Goal: Task Accomplishment & Management: Use online tool/utility

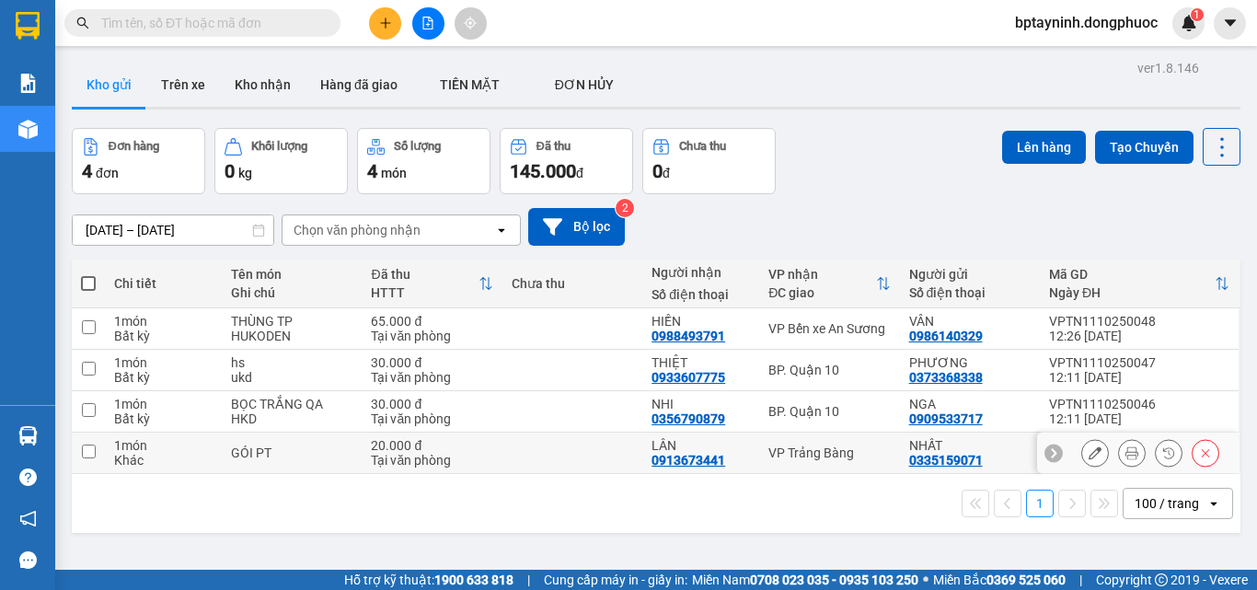
click at [797, 453] on div "VP Trảng Bàng" at bounding box center [828, 452] width 121 height 15
checkbox input "true"
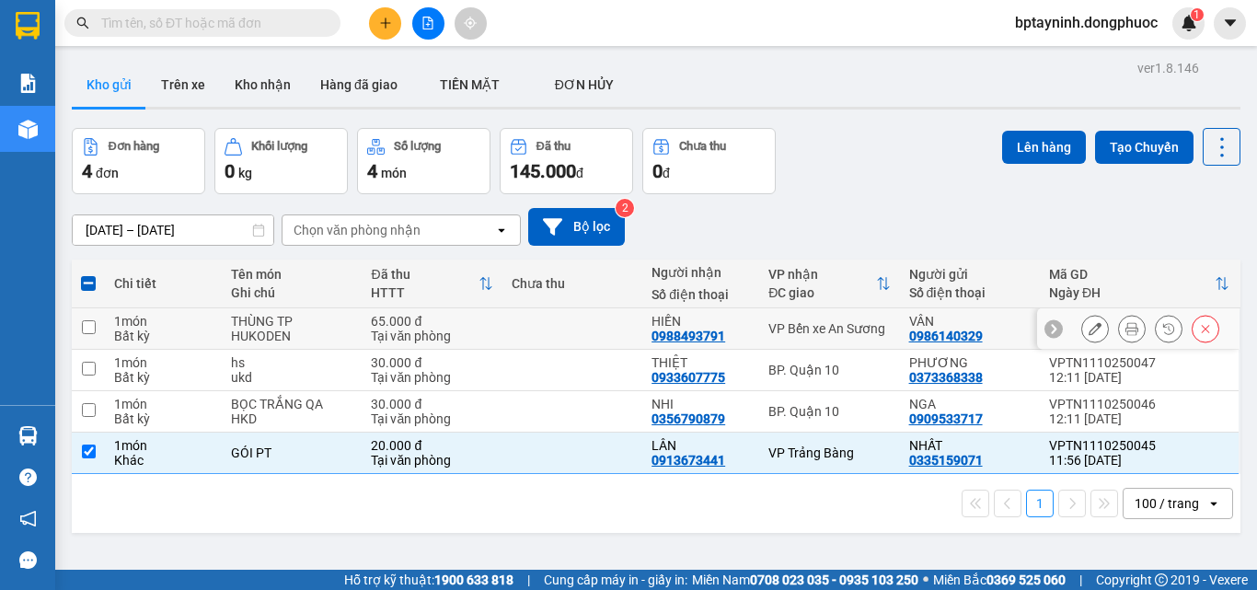
click at [811, 314] on td "VP Bến xe An Sương" at bounding box center [829, 328] width 140 height 41
checkbox input "true"
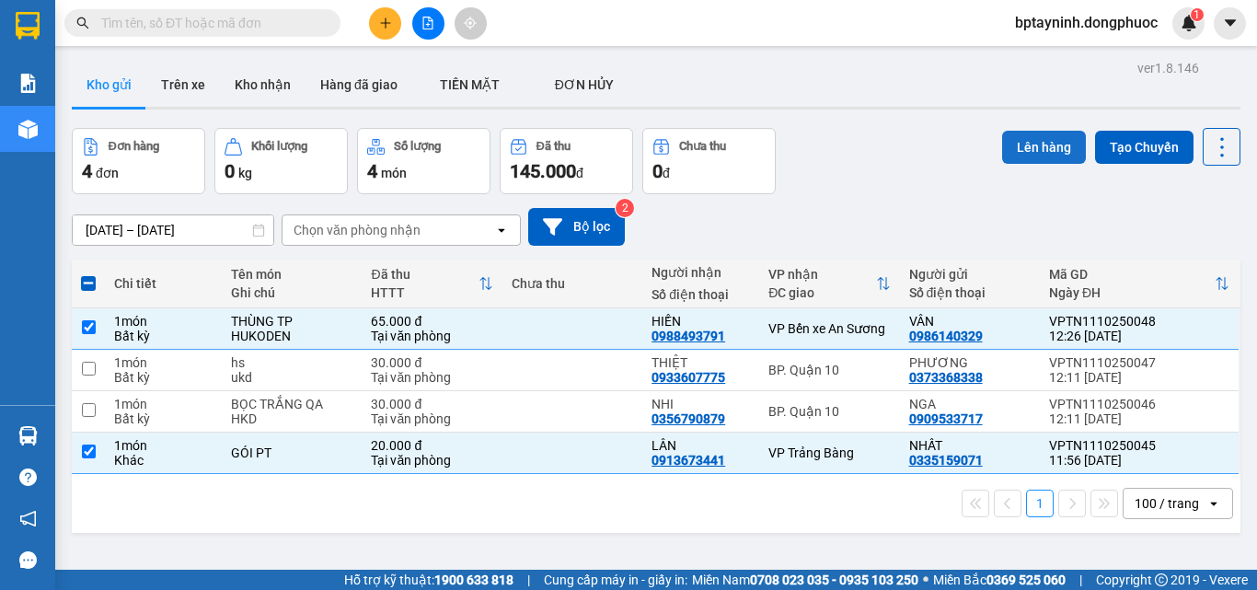
click at [1038, 142] on button "Lên hàng" at bounding box center [1044, 147] width 84 height 33
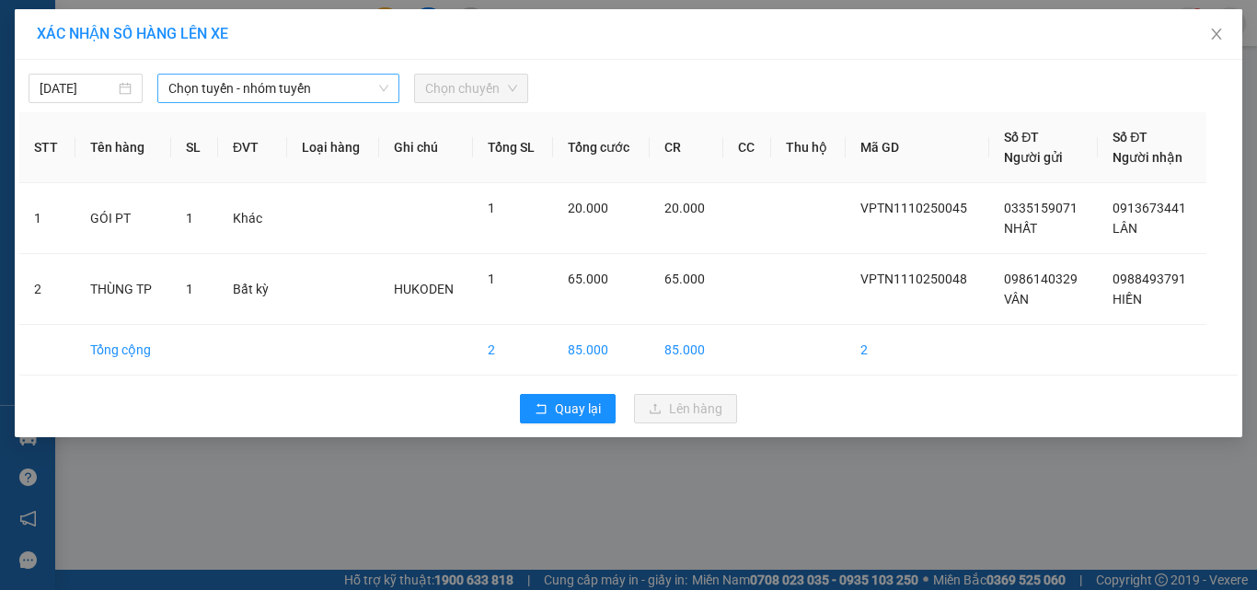
click at [332, 86] on span "Chọn tuyến - nhóm tuyến" at bounding box center [278, 89] width 220 height 28
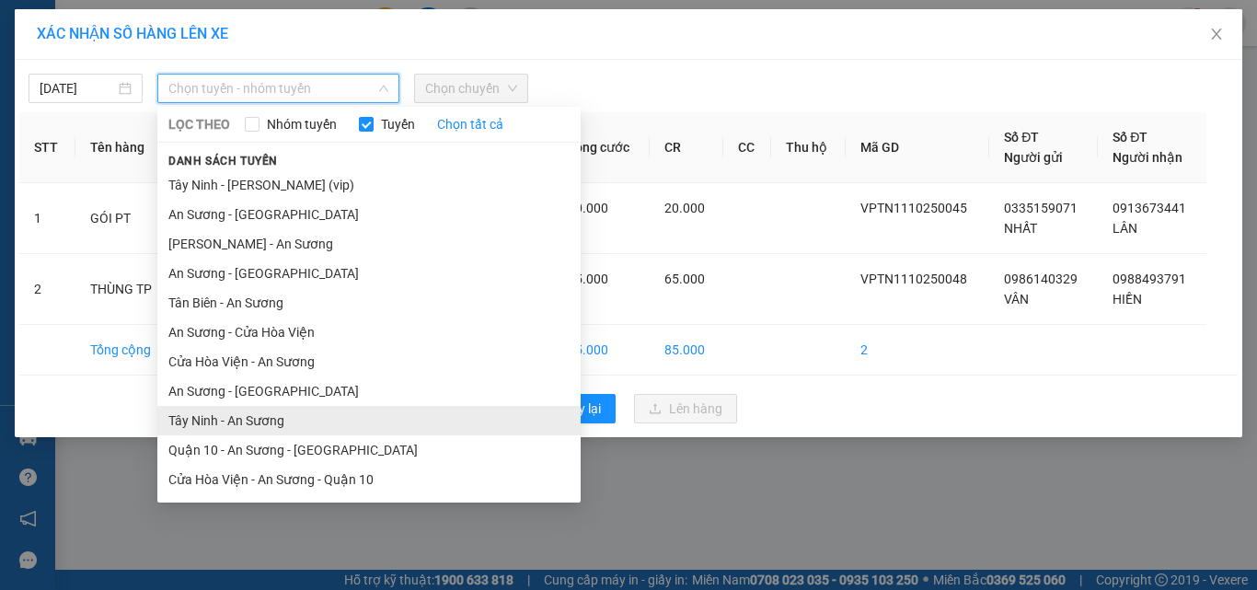
click at [200, 427] on li "Tây Ninh - An Sương" at bounding box center [368, 420] width 423 height 29
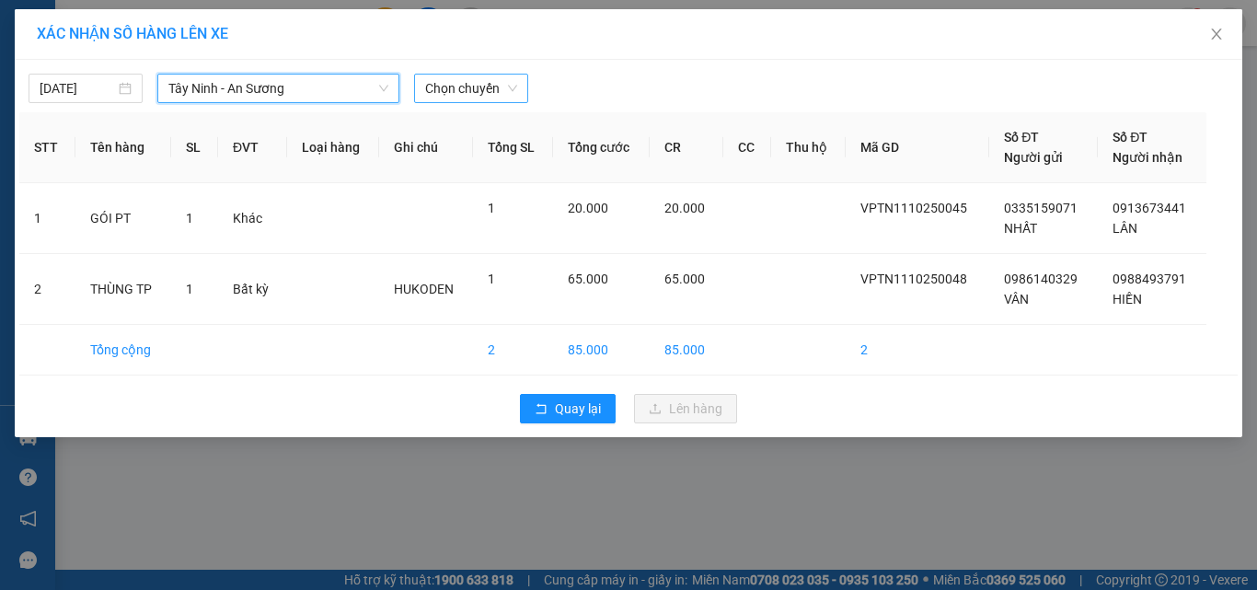
click at [449, 77] on span "Chọn chuyến" at bounding box center [471, 89] width 92 height 28
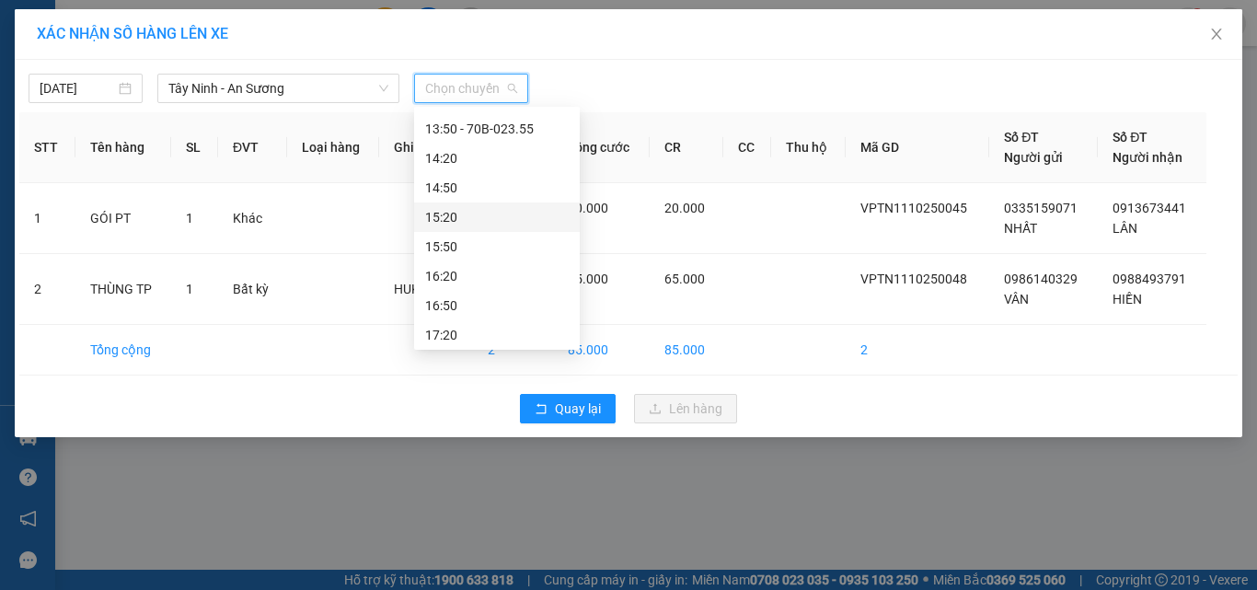
scroll to position [552, 0]
click at [501, 154] on div "12:50 - 70B-022.08" at bounding box center [497, 162] width 144 height 20
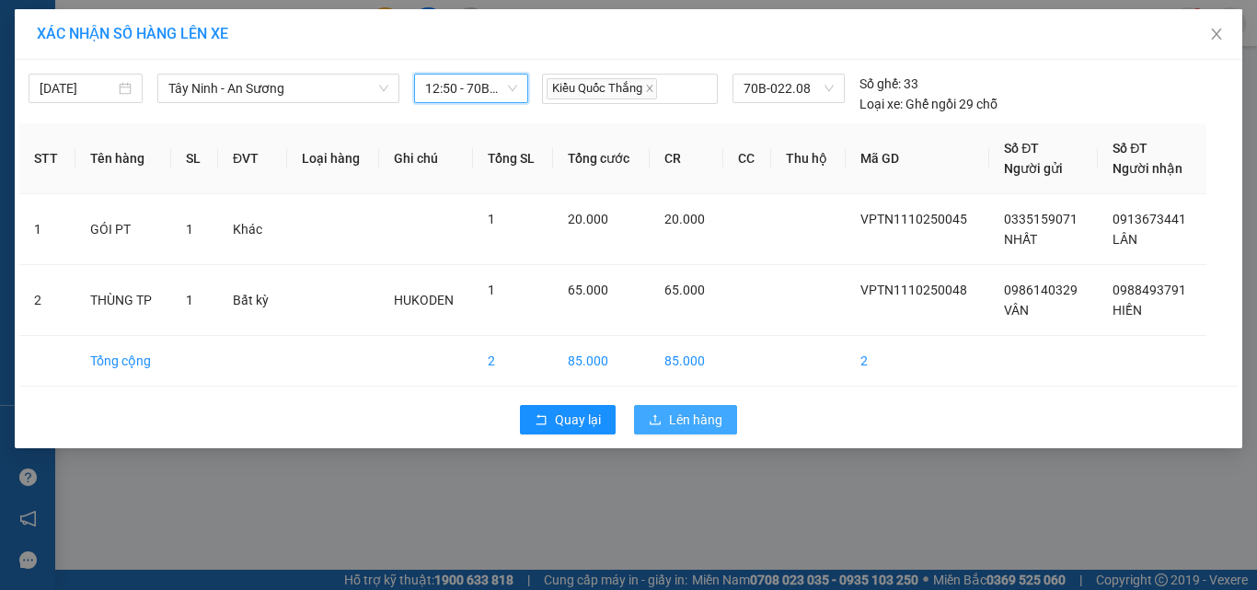
click at [702, 411] on span "Lên hàng" at bounding box center [695, 419] width 53 height 20
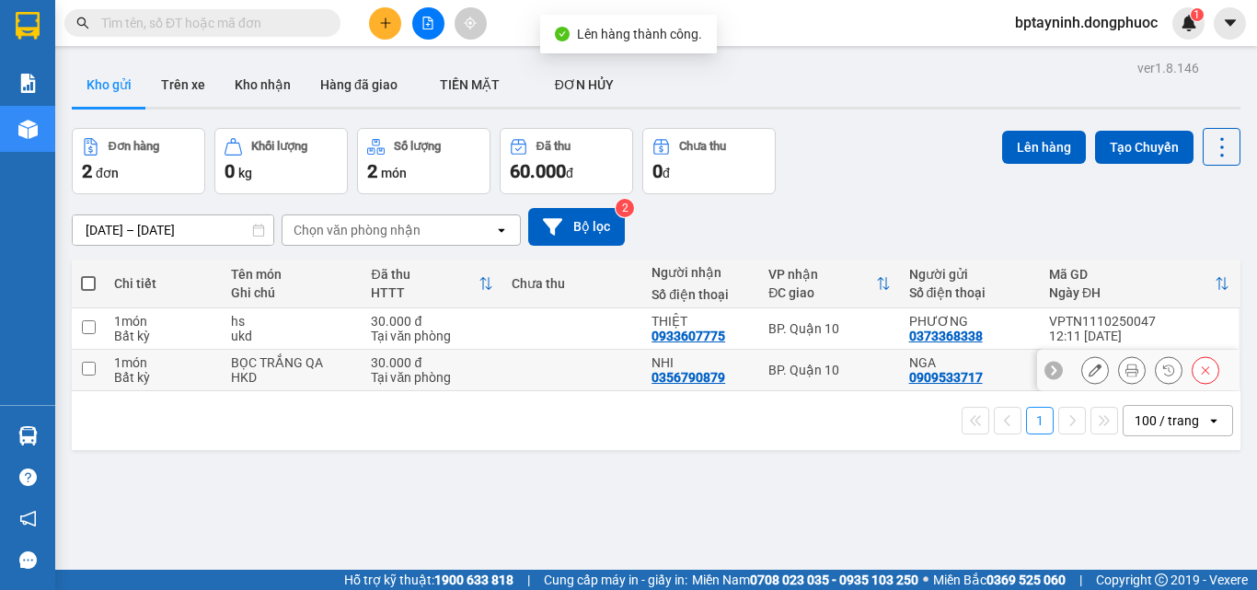
click at [854, 361] on td "BP. Quận 10" at bounding box center [829, 370] width 140 height 41
checkbox input "true"
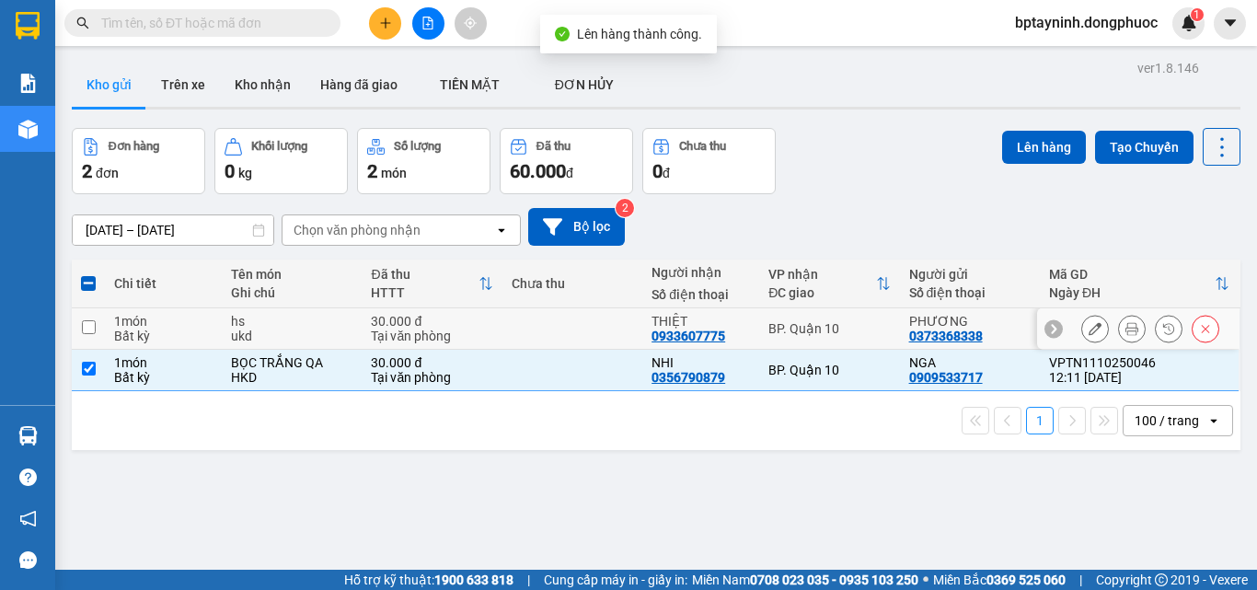
drag, startPoint x: 848, startPoint y: 328, endPoint x: 902, endPoint y: 235, distance: 108.0
click at [848, 328] on div "BP. Quận 10" at bounding box center [828, 328] width 121 height 15
checkbox input "true"
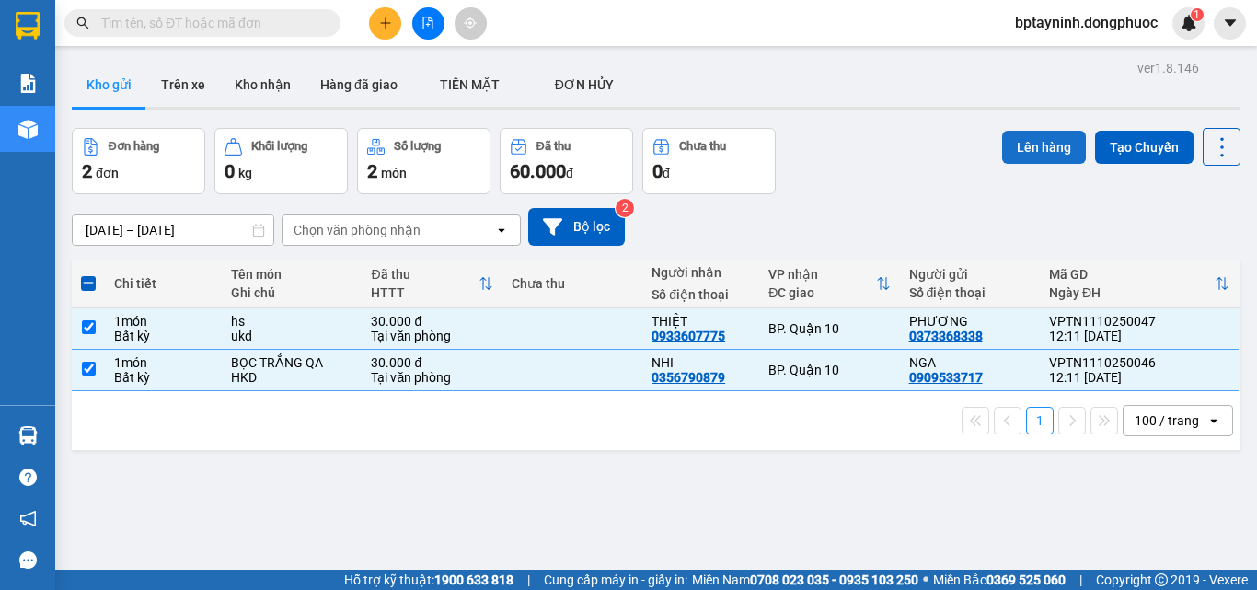
click at [1030, 131] on button "Lên hàng" at bounding box center [1044, 147] width 84 height 33
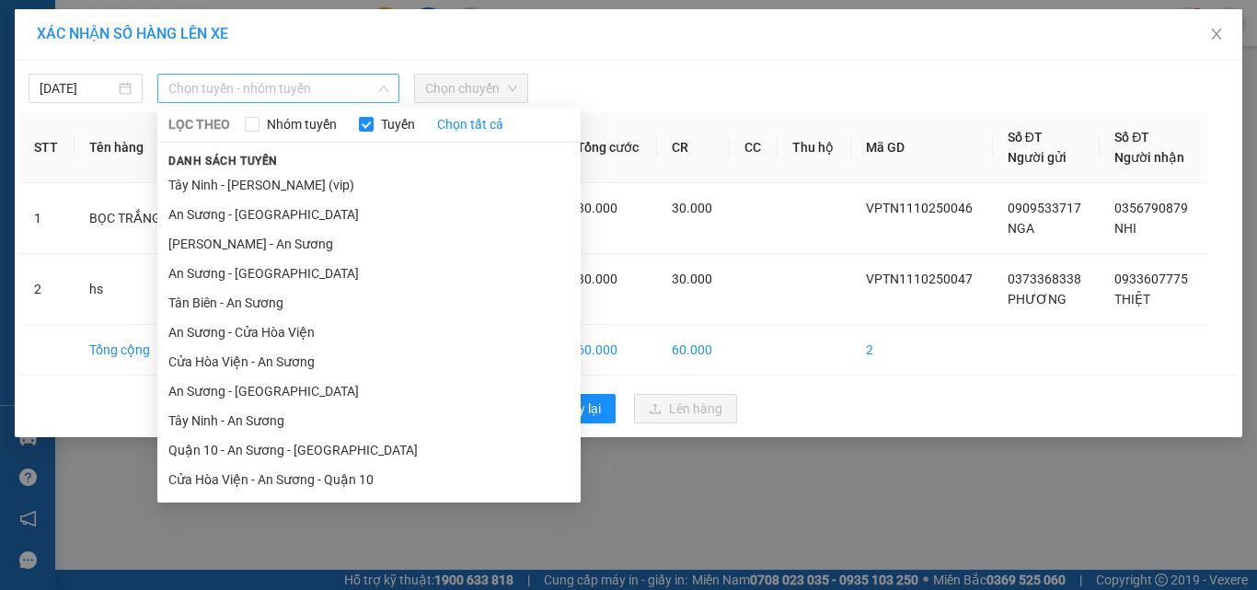
click at [226, 85] on span "Chọn tuyến - nhóm tuyến" at bounding box center [278, 89] width 220 height 28
click at [289, 175] on li "Tây Ninh - [PERSON_NAME] (vip)" at bounding box center [368, 184] width 423 height 29
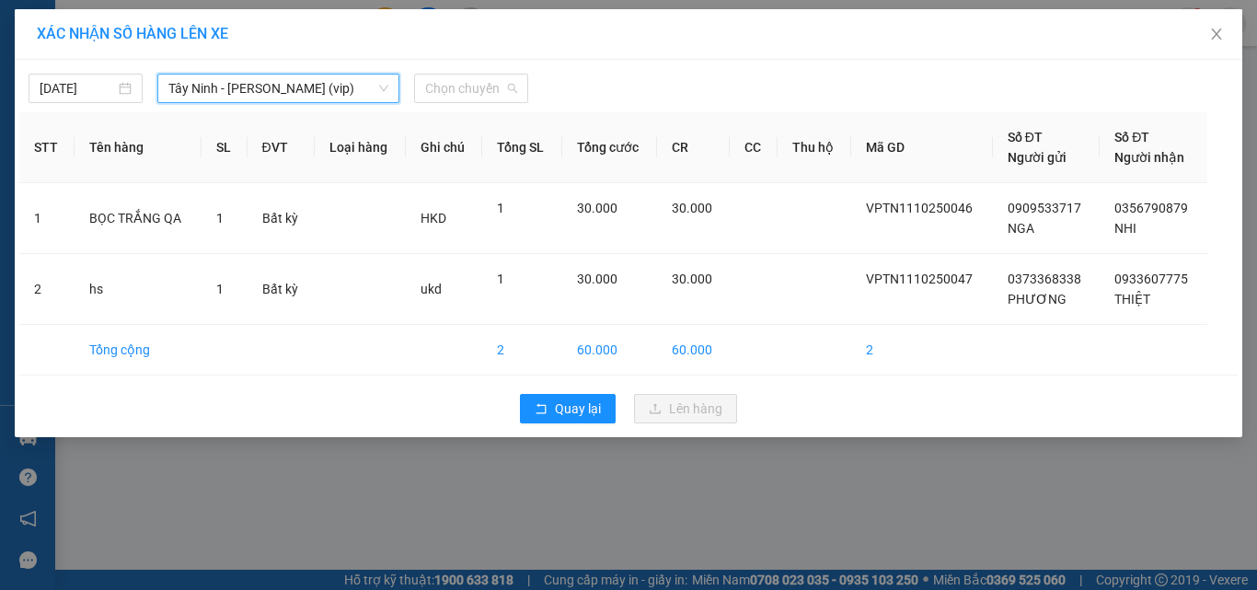
drag, startPoint x: 464, startPoint y: 94, endPoint x: 526, endPoint y: 190, distance: 115.1
click at [465, 93] on span "Chọn chuyến" at bounding box center [471, 89] width 92 height 28
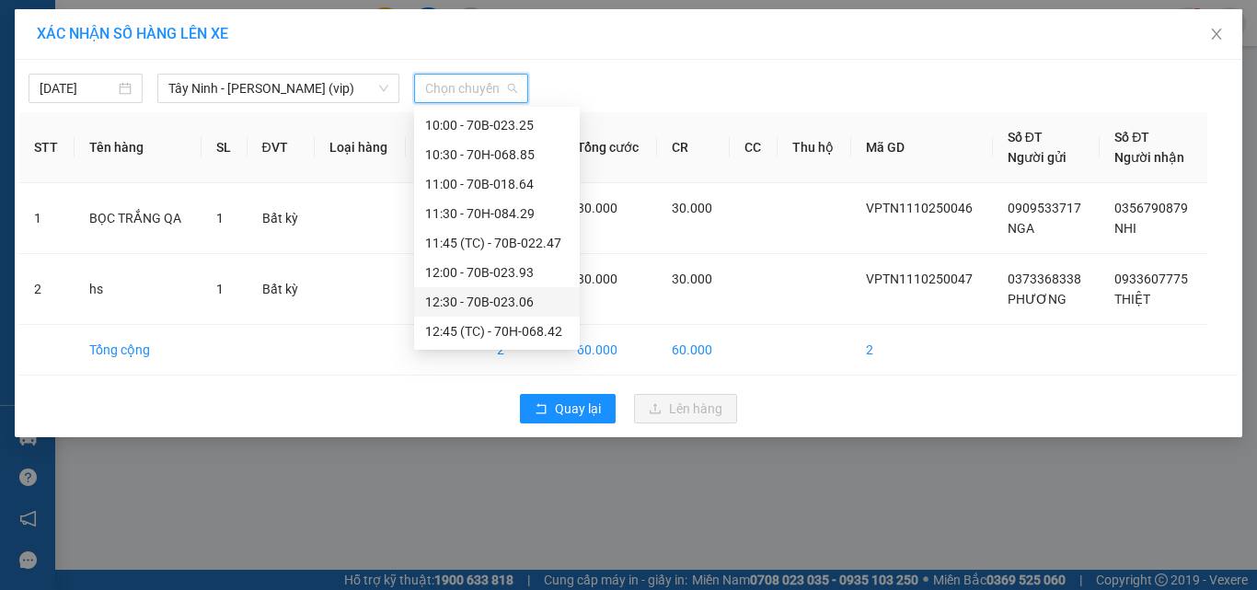
scroll to position [920, 0]
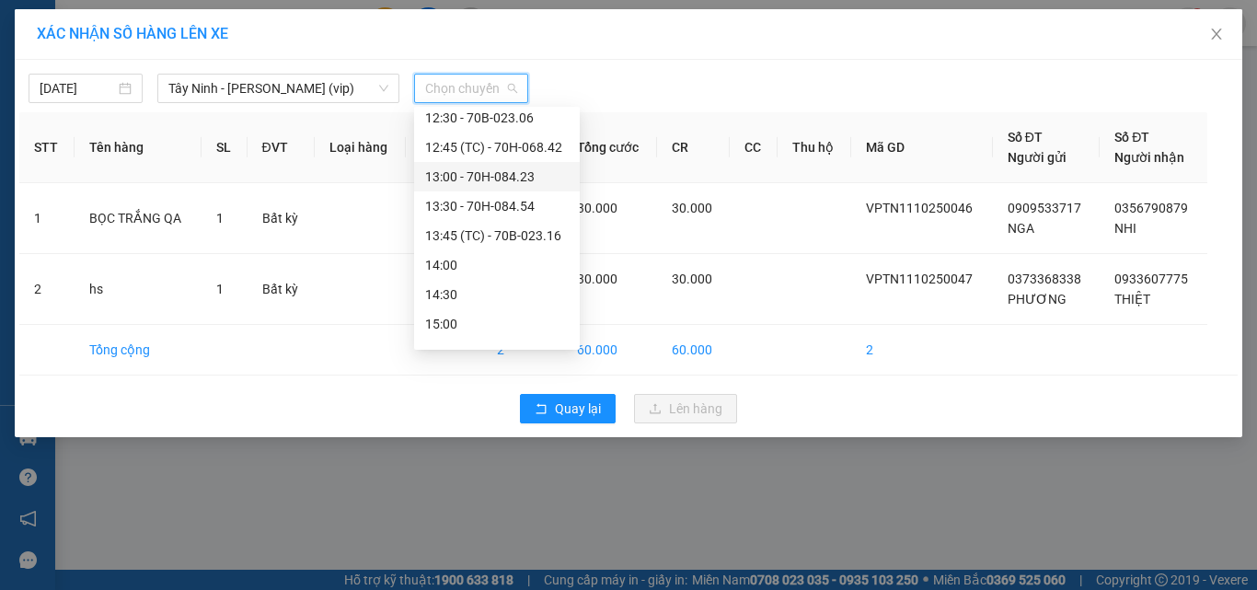
click at [517, 167] on div "13:00 - 70H-084.23" at bounding box center [497, 177] width 144 height 20
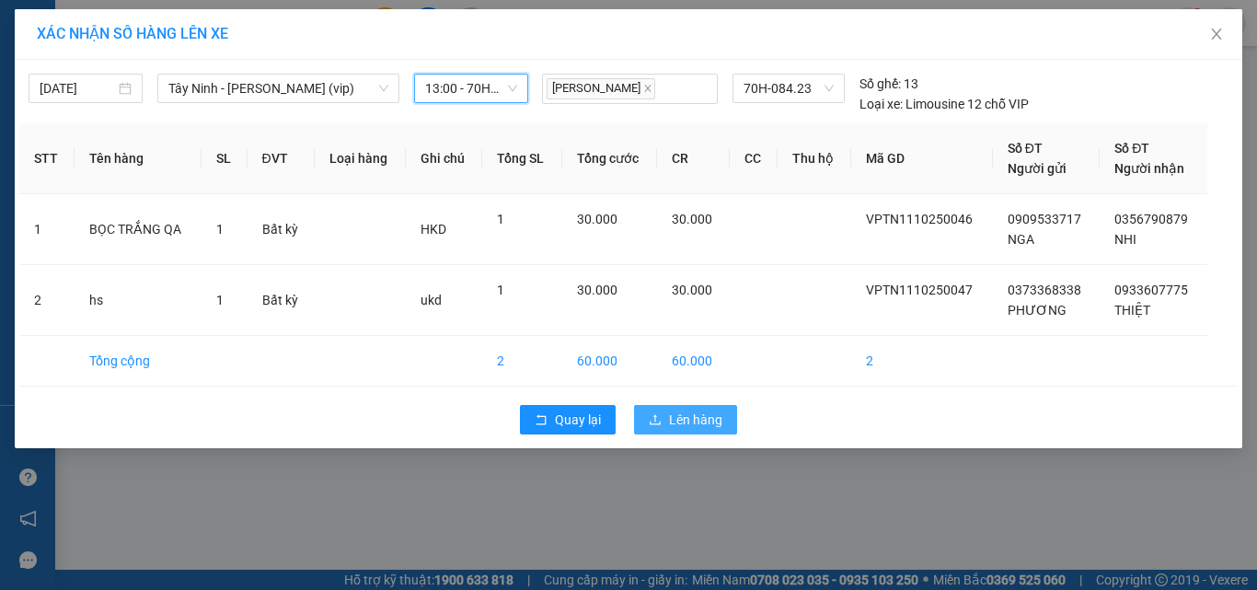
click at [693, 418] on span "Lên hàng" at bounding box center [695, 419] width 53 height 20
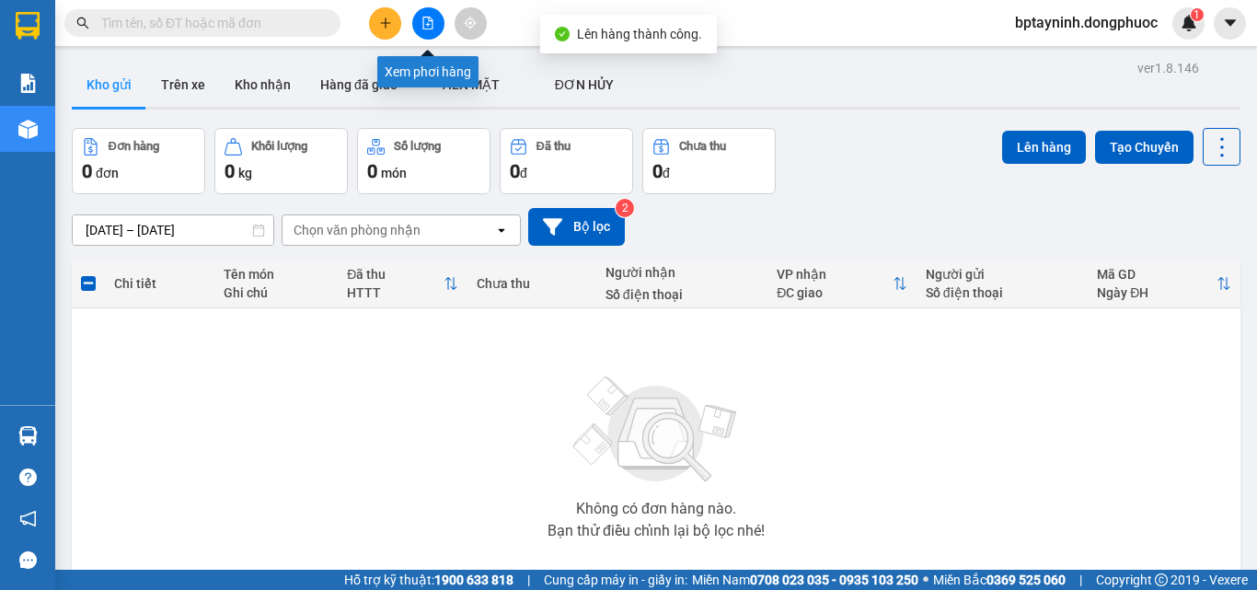
click at [422, 22] on icon "file-add" at bounding box center [427, 23] width 13 height 13
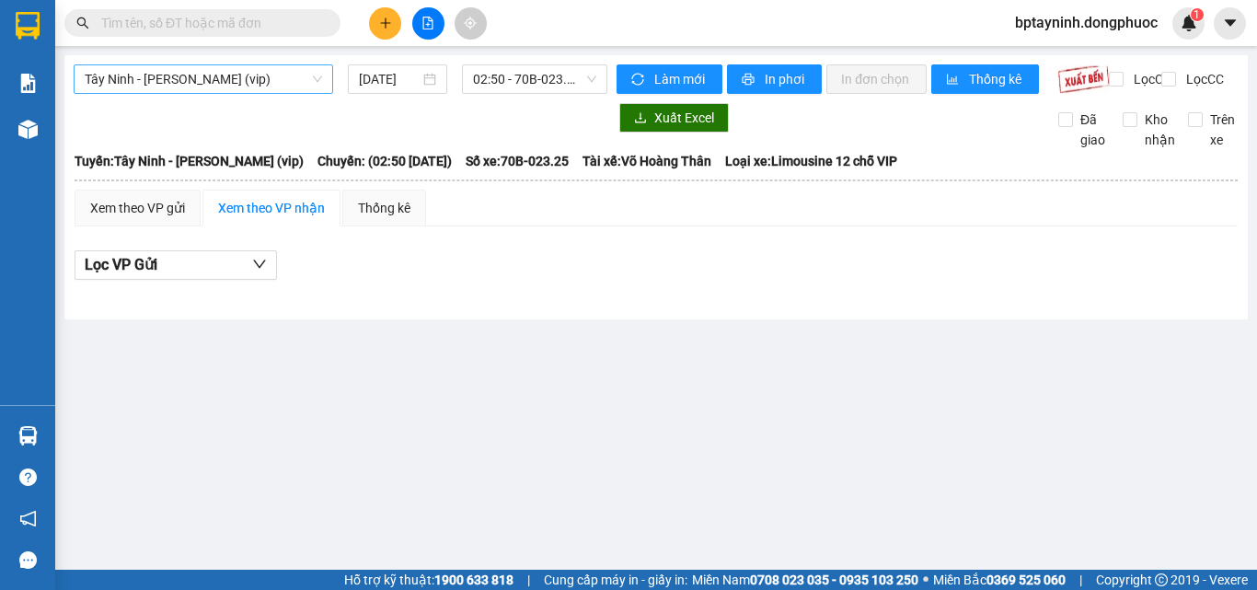
click at [258, 76] on span "Tây Ninh - [PERSON_NAME] (vip)" at bounding box center [203, 79] width 237 height 28
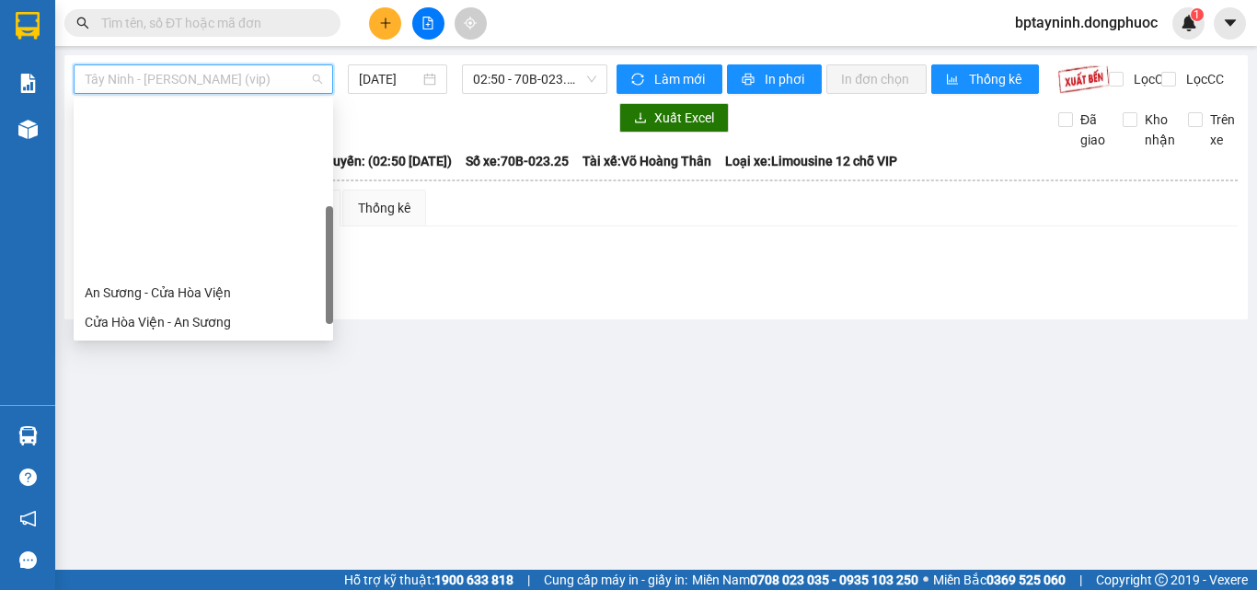
scroll to position [184, 0]
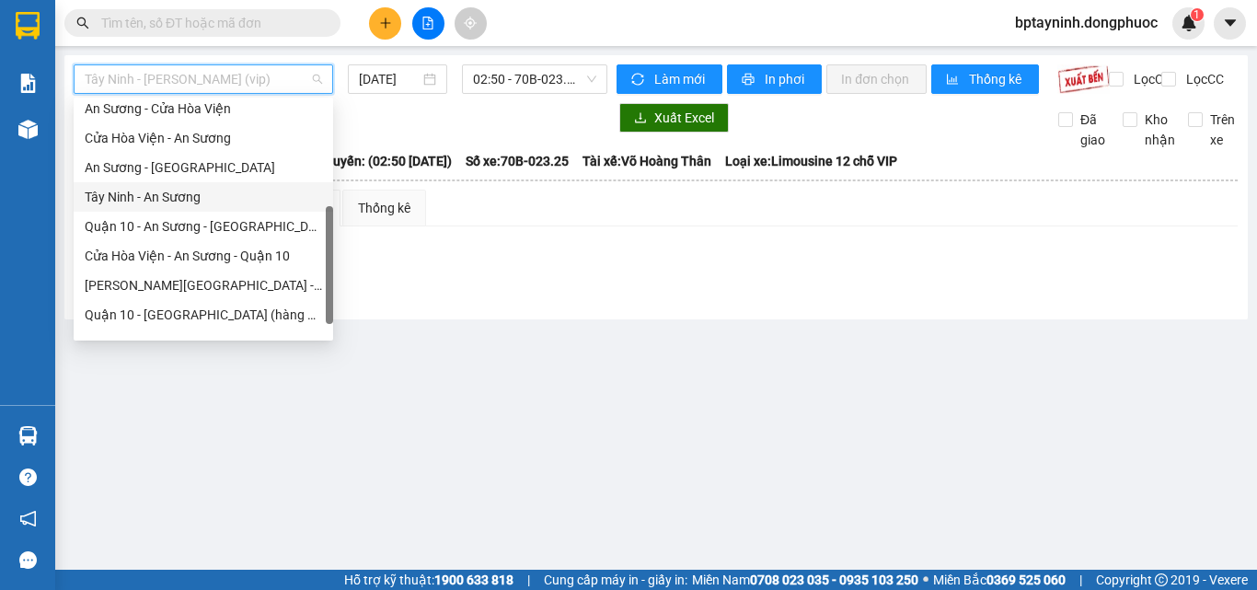
click at [140, 195] on div "Tây Ninh - An Sương" at bounding box center [203, 197] width 237 height 20
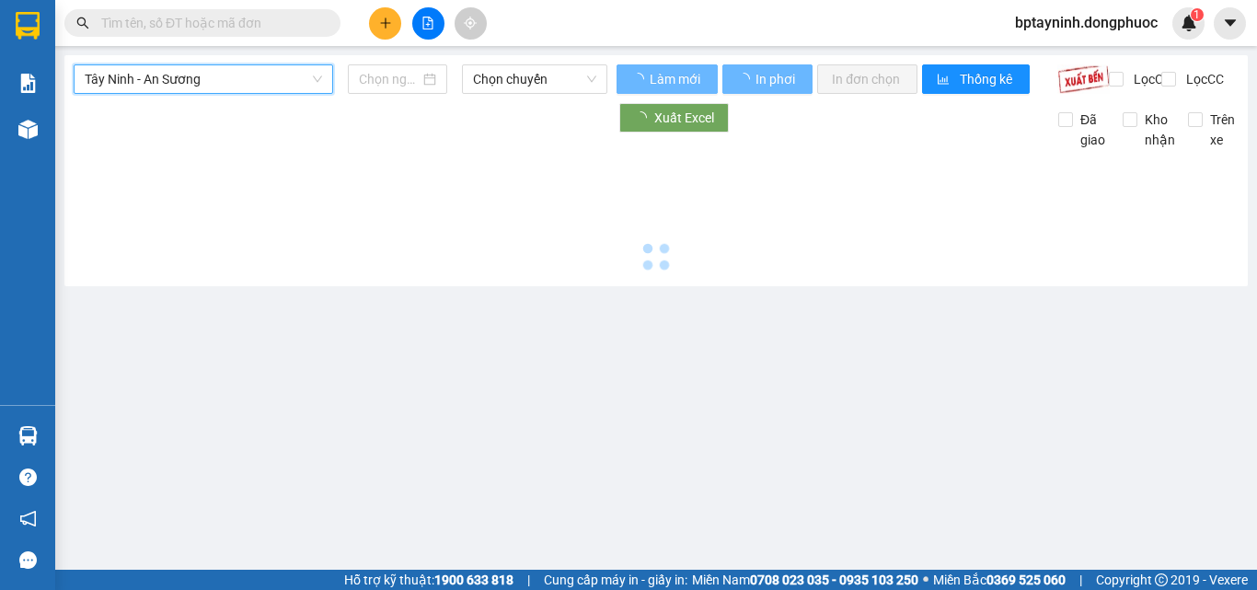
type input "[DATE]"
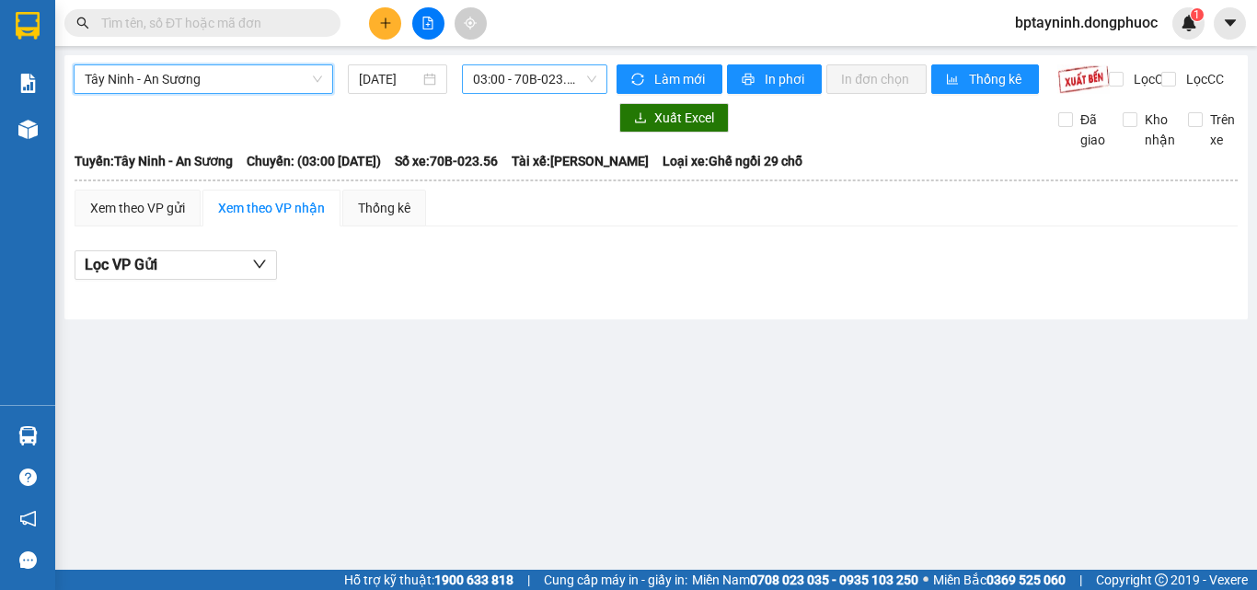
click at [518, 82] on span "03:00 - 70B-023.56" at bounding box center [534, 79] width 123 height 28
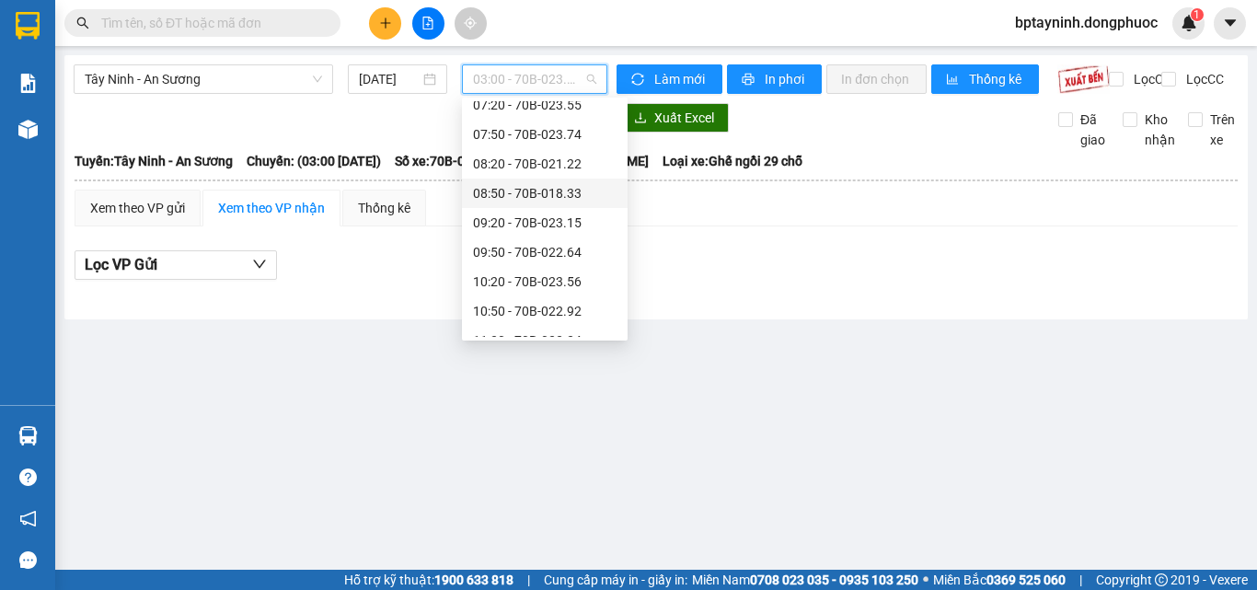
scroll to position [460, 0]
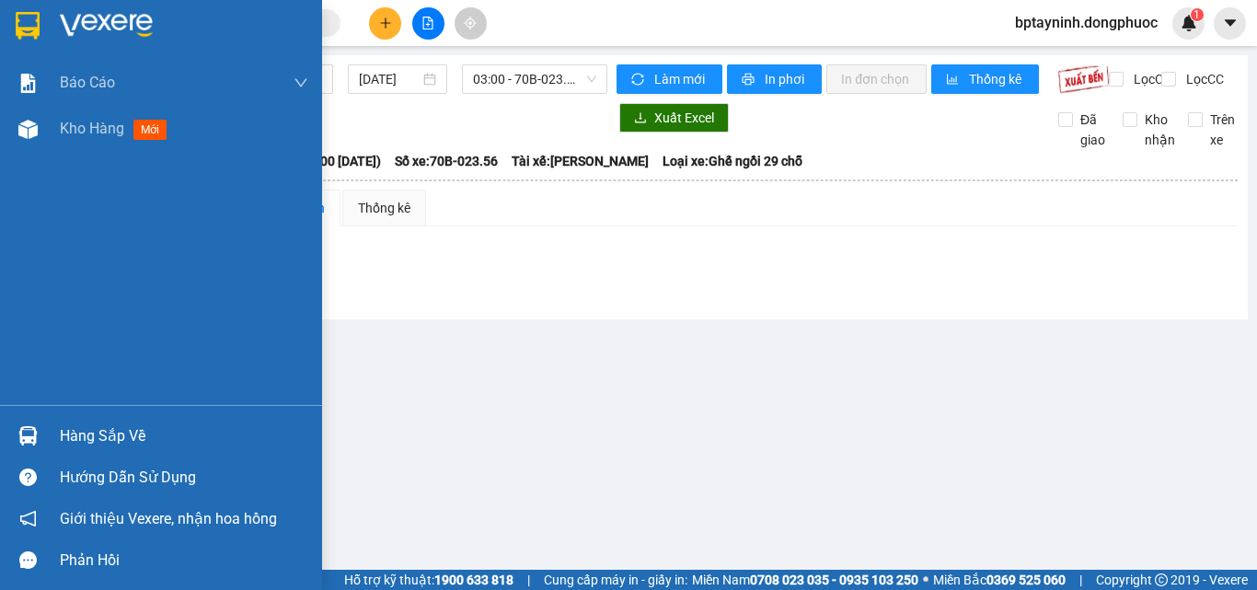
click at [88, 432] on div "Hàng sắp về" at bounding box center [184, 436] width 248 height 28
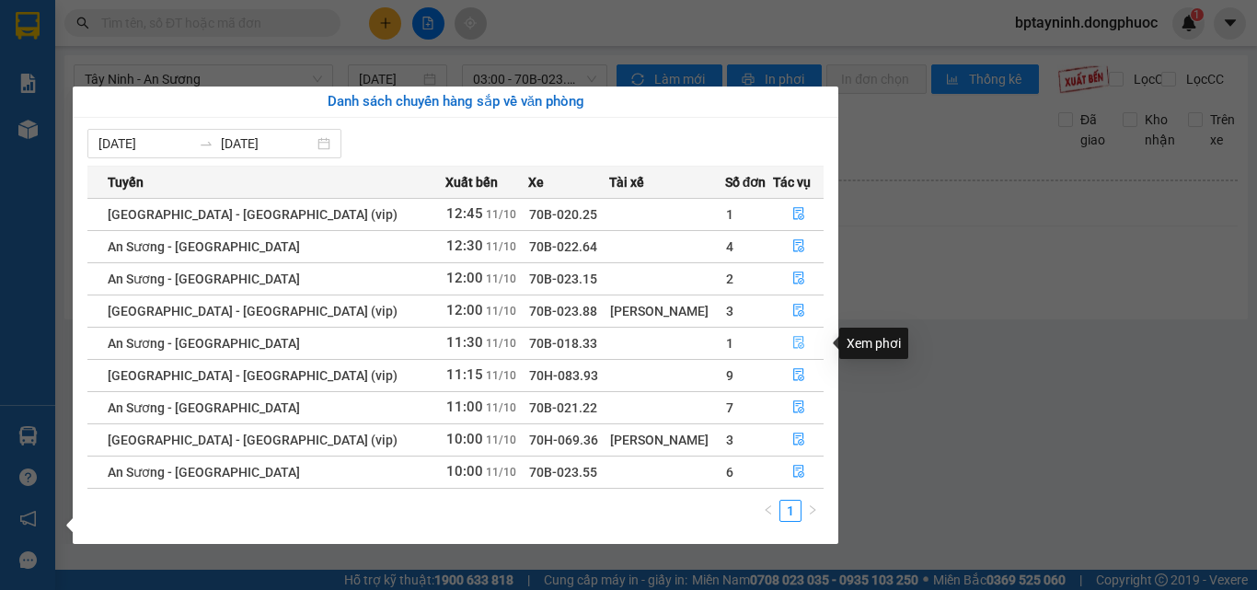
click at [792, 340] on icon "file-done" at bounding box center [798, 342] width 13 height 13
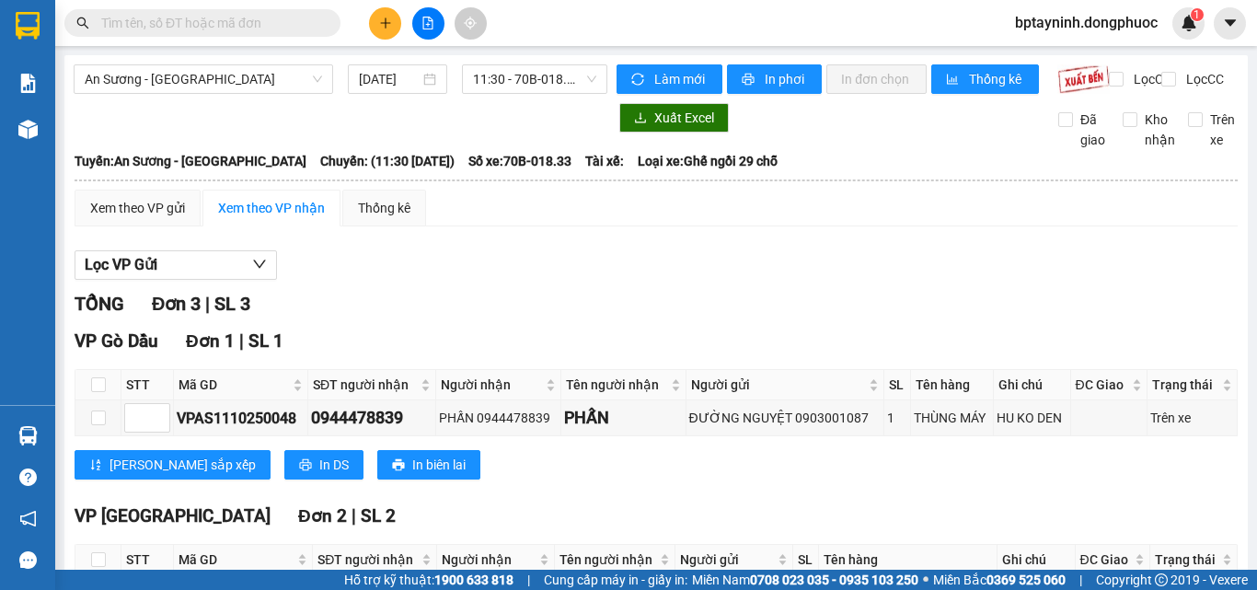
scroll to position [188, 0]
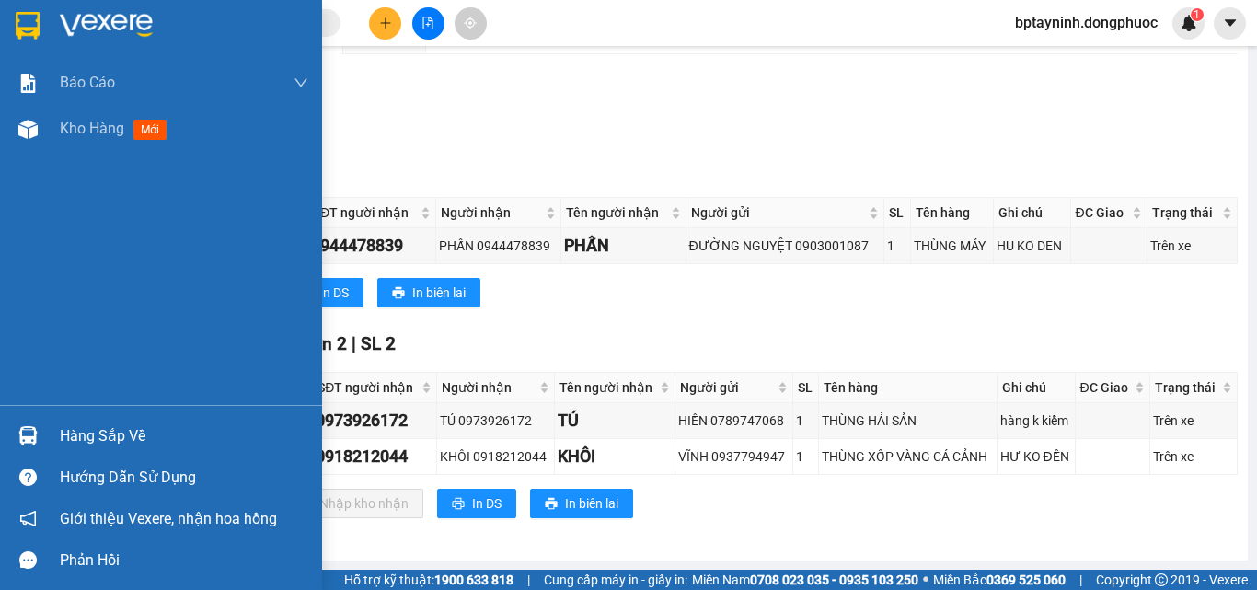
click at [45, 436] on div "Hàng sắp về" at bounding box center [161, 435] width 322 height 41
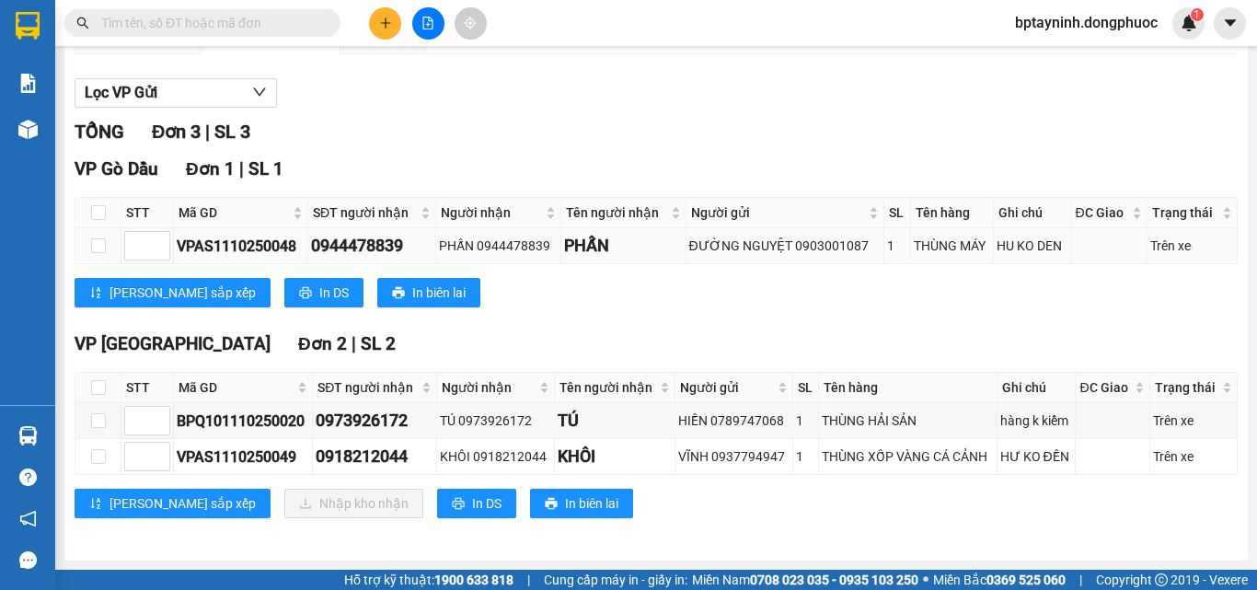
drag, startPoint x: 873, startPoint y: 109, endPoint x: 784, endPoint y: 237, distance: 156.0
click at [870, 116] on section "Kết quả tìm kiếm ( 0 ) Bộ lọc No Data bptayninh.dongphuoc 1 Báo cáo Mẫu 1: Báo …" at bounding box center [628, 295] width 1257 height 590
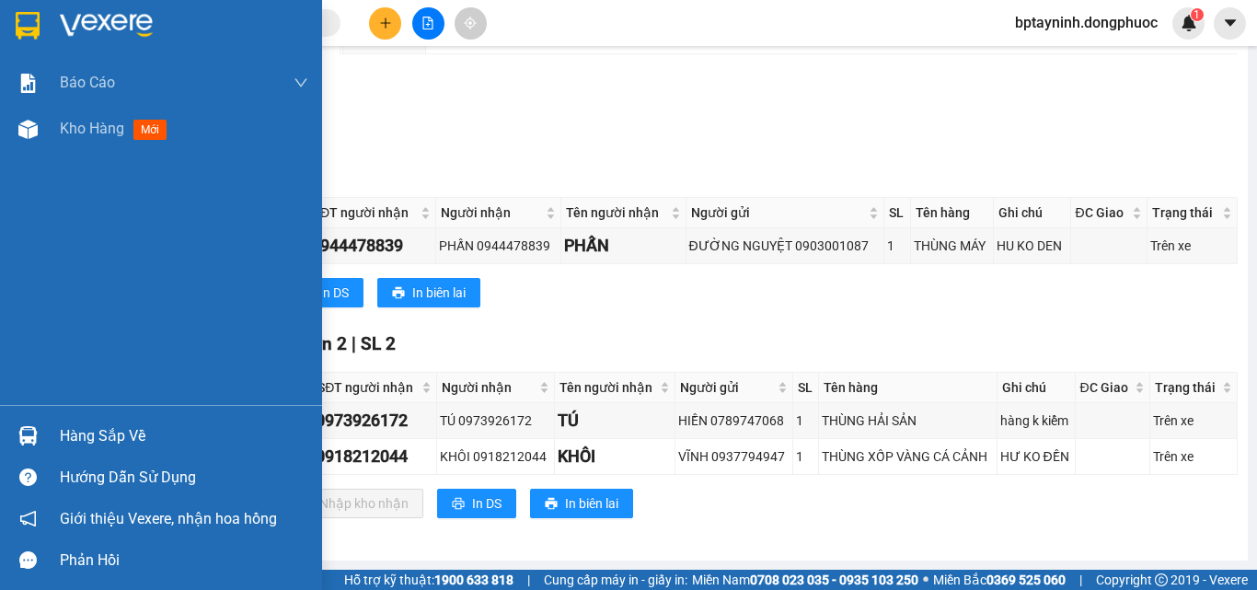
click at [42, 432] on div at bounding box center [28, 436] width 32 height 32
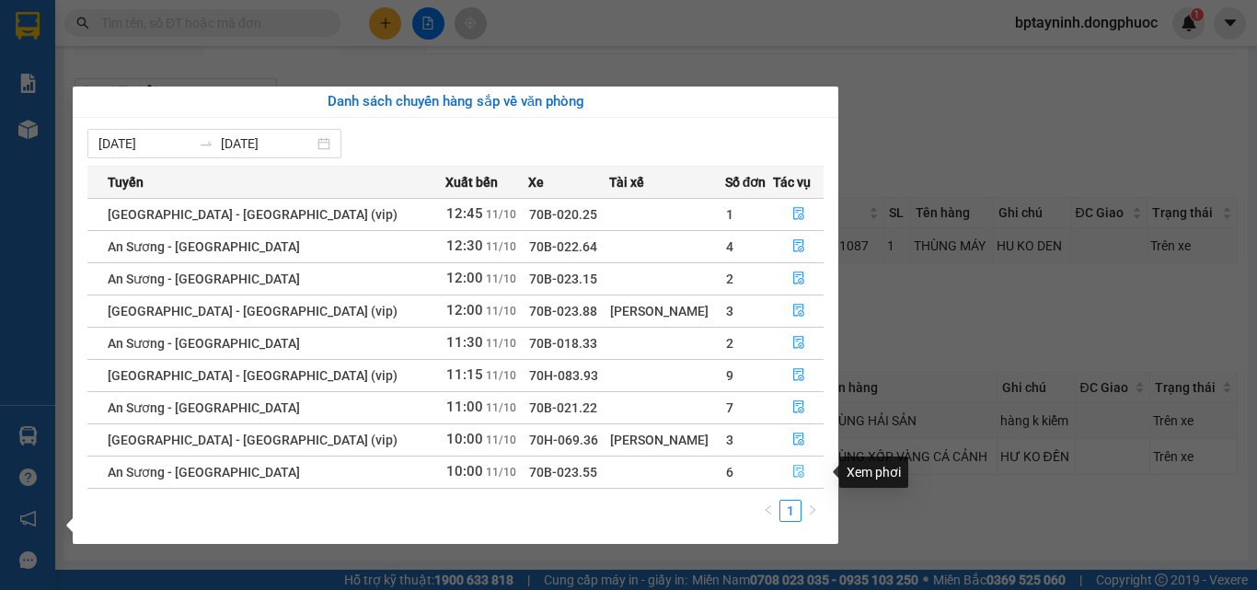
click at [795, 472] on icon "file-done" at bounding box center [798, 472] width 11 height 13
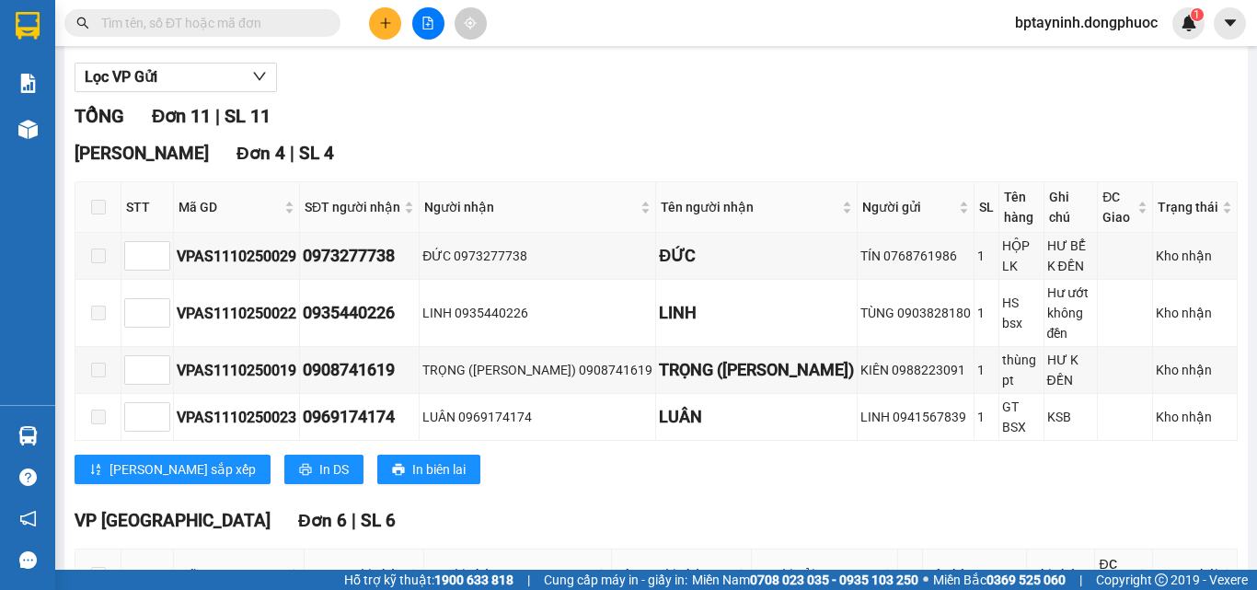
scroll to position [556, 0]
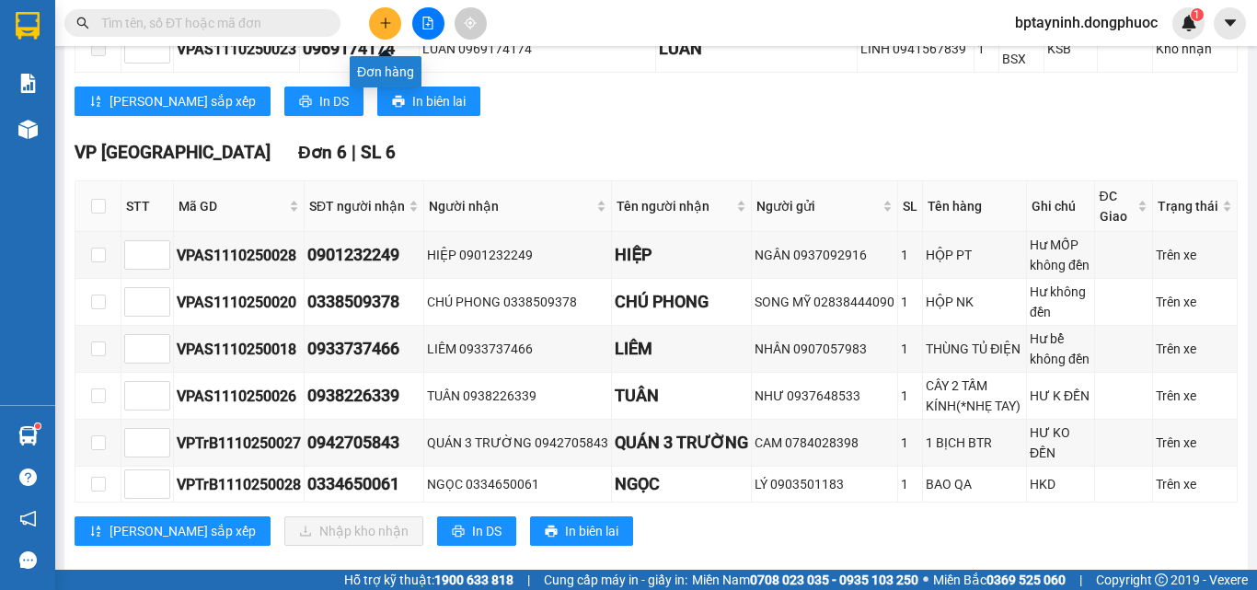
click at [388, 15] on button at bounding box center [385, 23] width 32 height 32
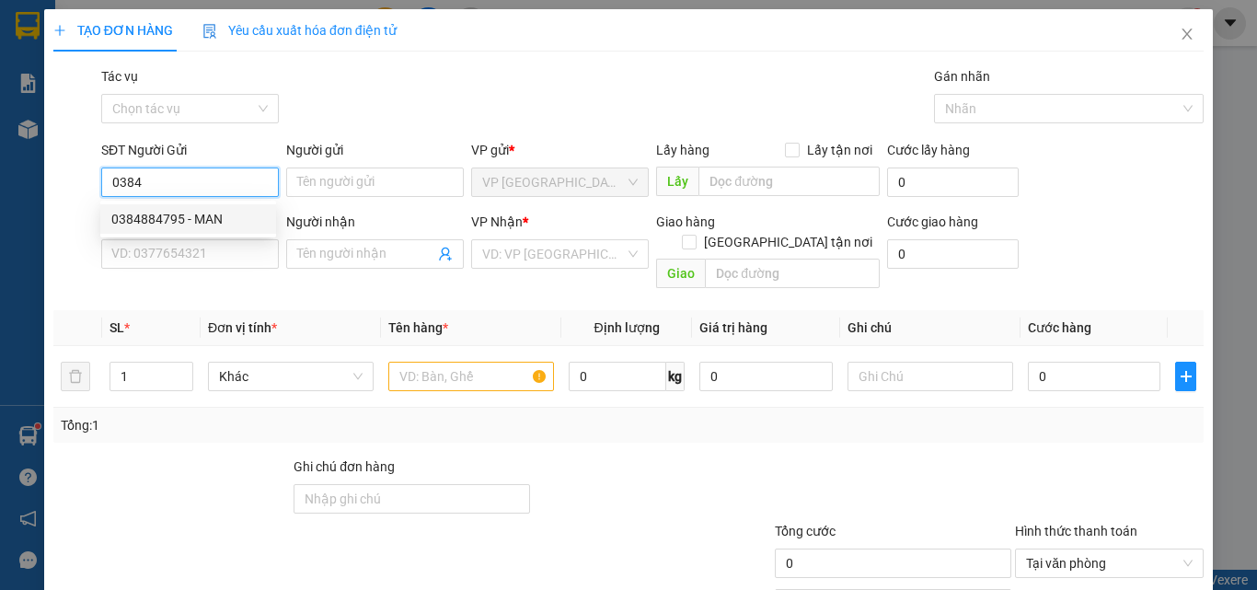
click at [190, 225] on div "0384884795 - MAN" at bounding box center [188, 219] width 154 height 20
type input "0384884795"
type input "MAN"
type input "0879141523"
type input "QUÝ"
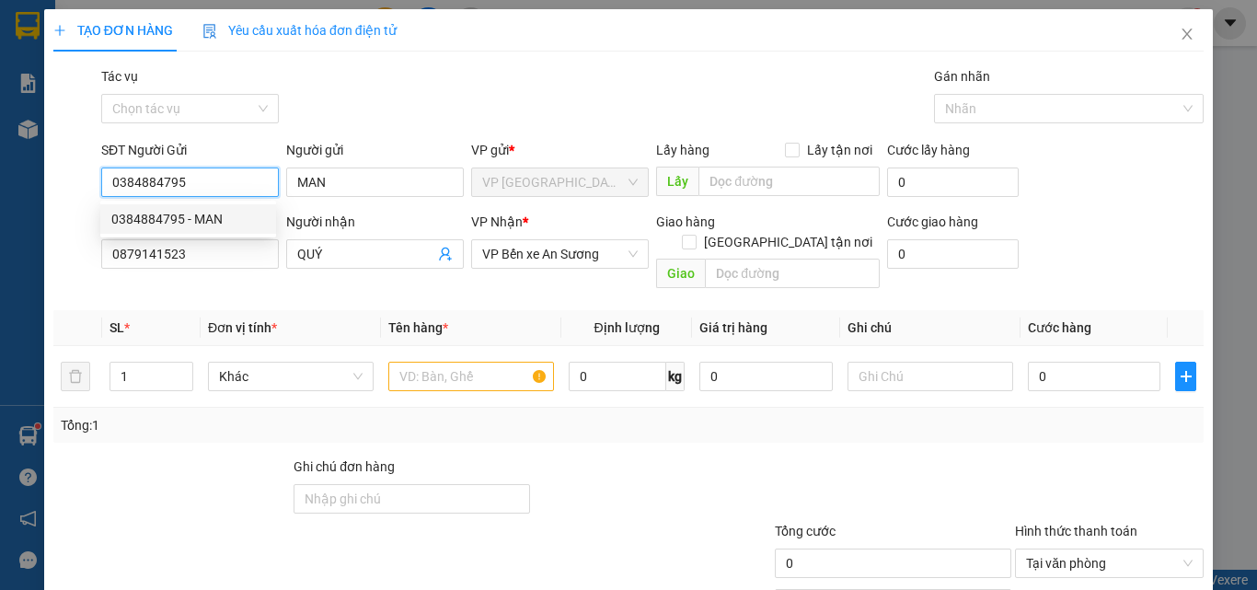
type input "35.000"
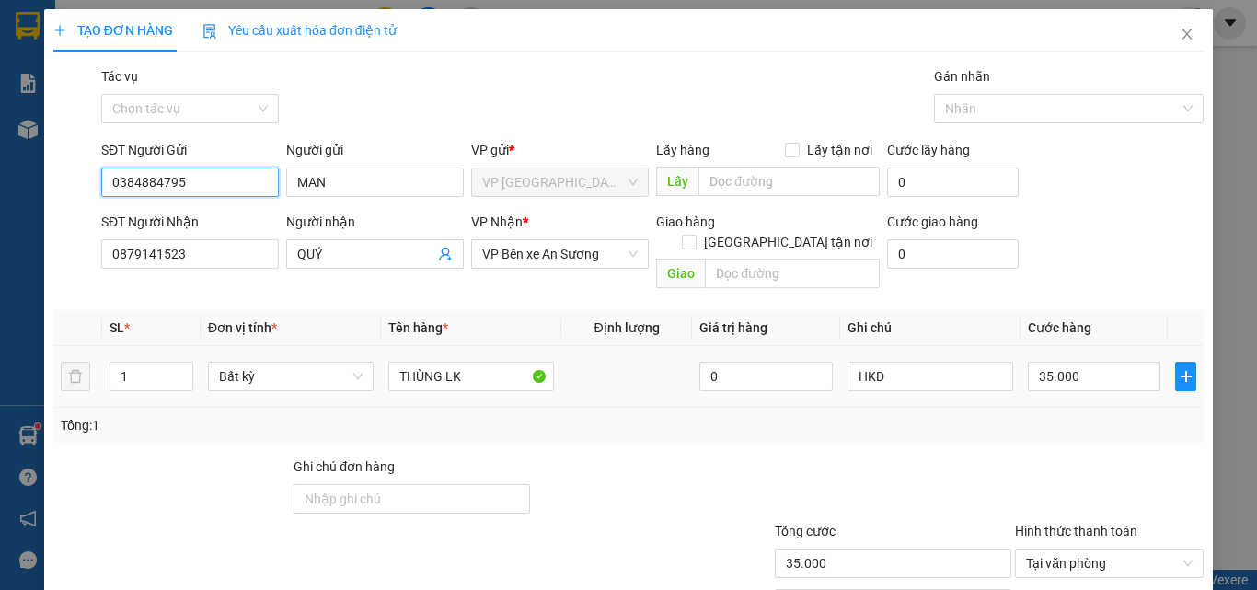
scroll to position [91, 0]
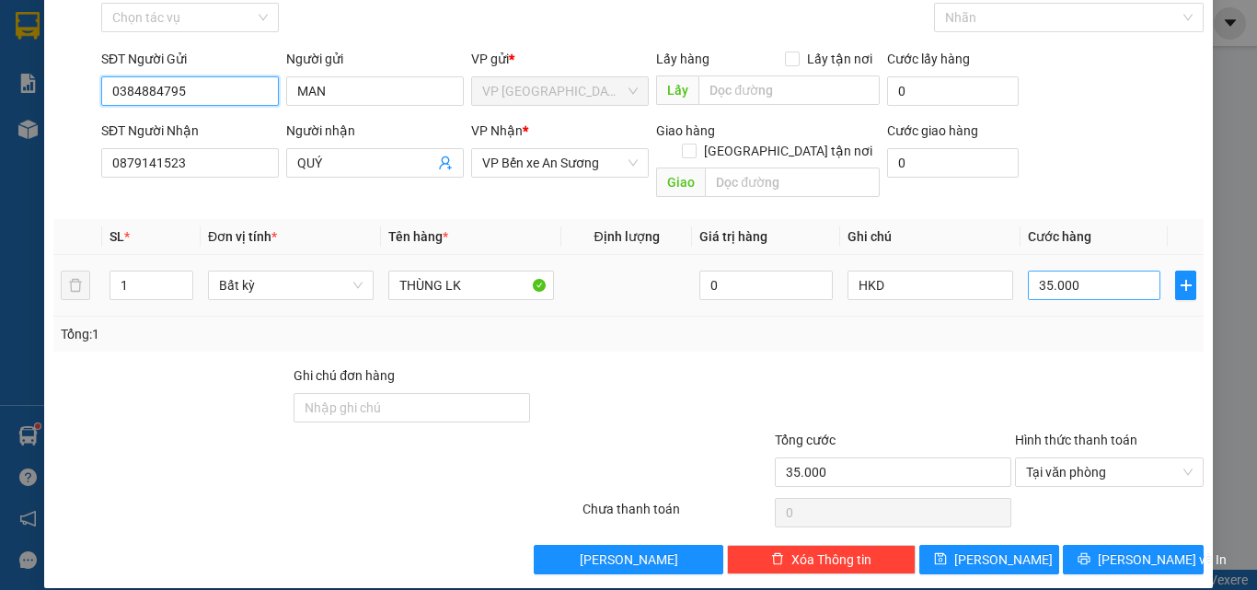
type input "0384884795"
click at [1068, 271] on input "35.000" at bounding box center [1094, 285] width 133 height 29
type input "2"
type input "25"
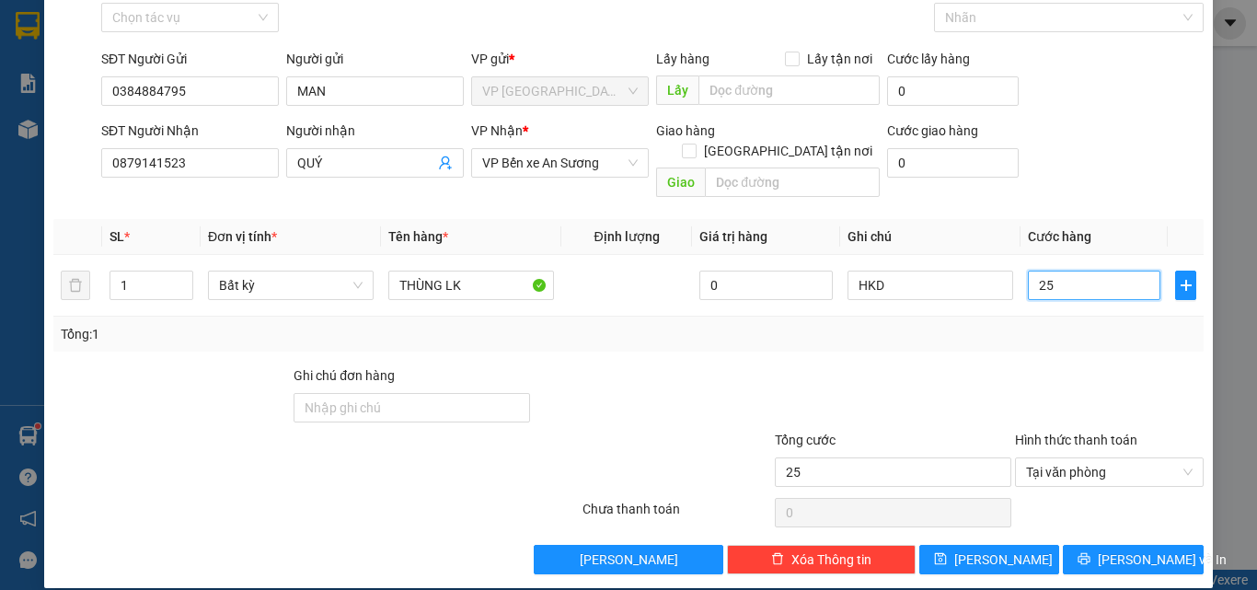
type input "25"
type input "25.000"
click at [992, 365] on div at bounding box center [893, 397] width 240 height 64
click at [1115, 549] on span "[PERSON_NAME] và In" at bounding box center [1162, 559] width 129 height 20
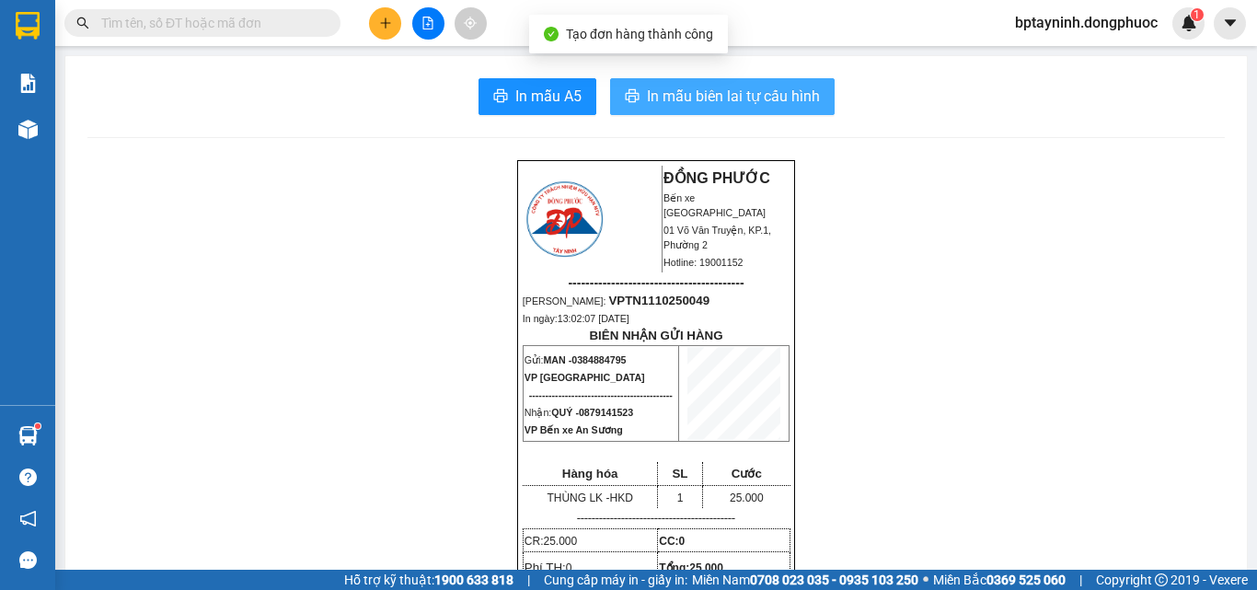
click at [675, 112] on button "In mẫu biên lai tự cấu hình" at bounding box center [722, 96] width 225 height 37
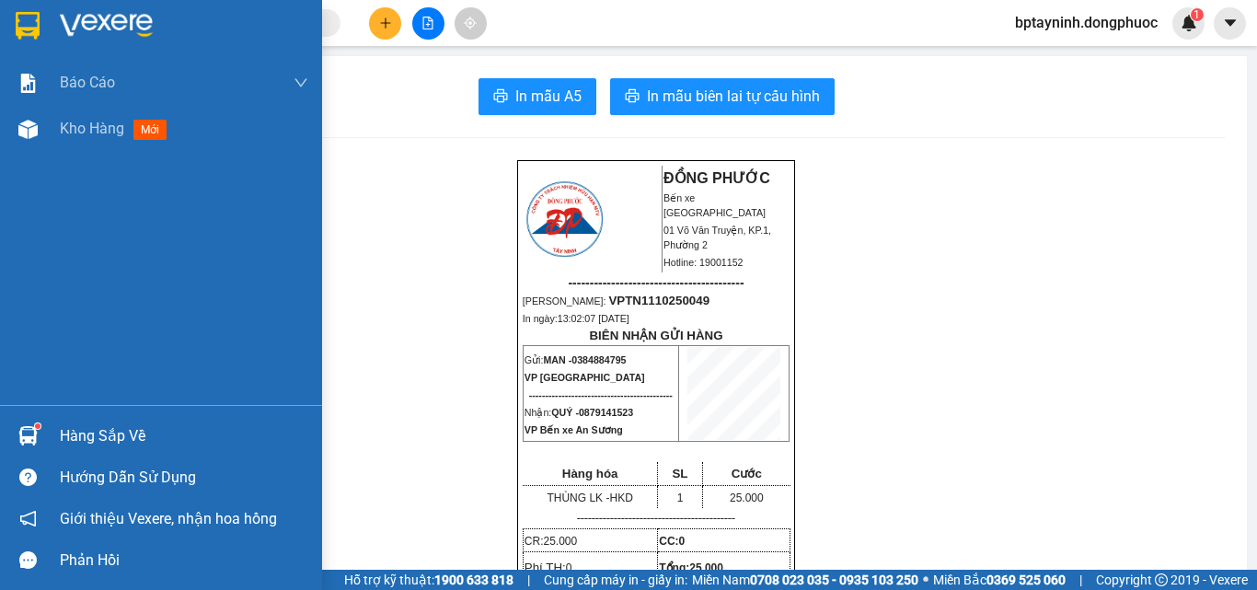
click at [118, 438] on div "Hàng sắp về" at bounding box center [184, 436] width 248 height 28
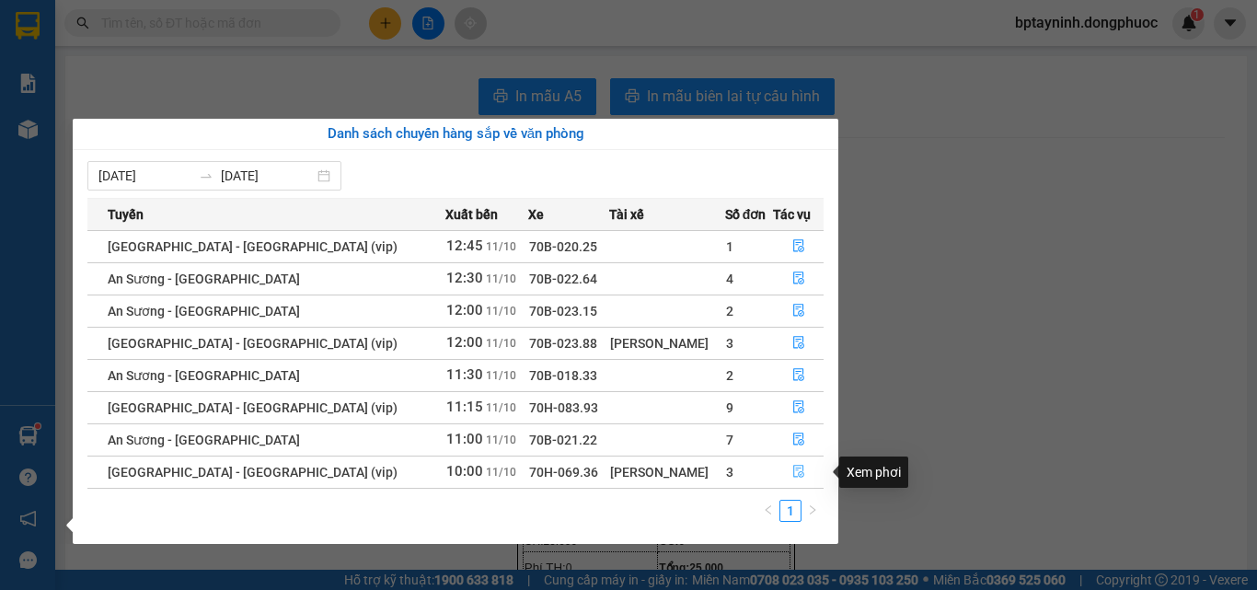
click at [797, 472] on icon "file-done" at bounding box center [798, 471] width 13 height 13
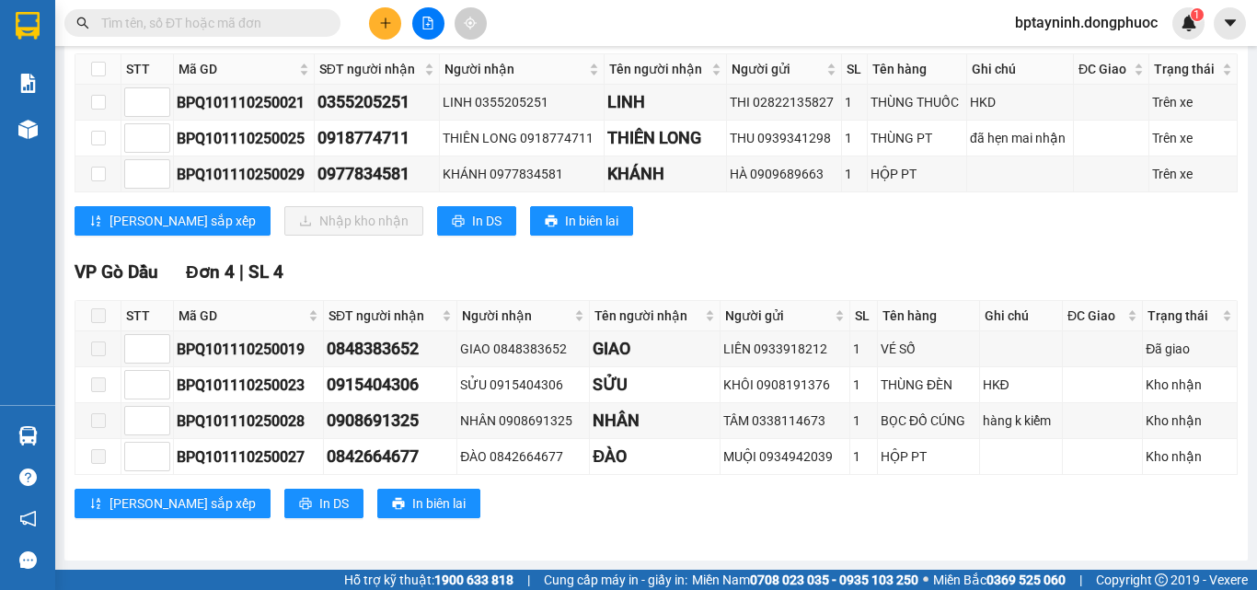
scroll to position [147, 0]
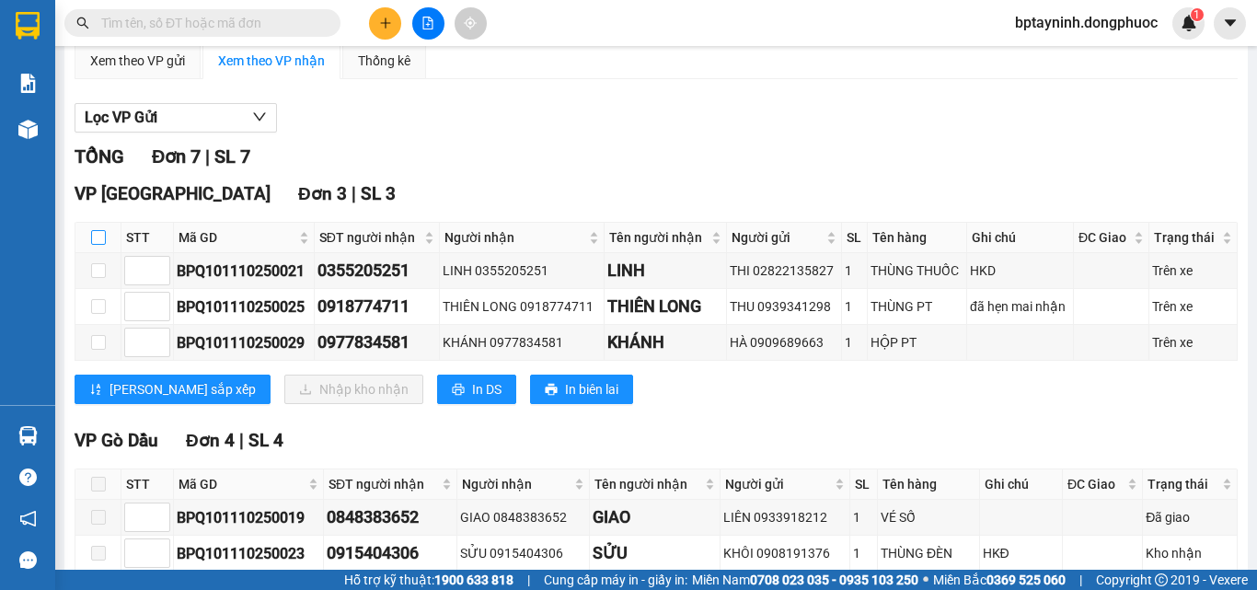
click at [98, 245] on input "checkbox" at bounding box center [98, 237] width 15 height 15
checkbox input "true"
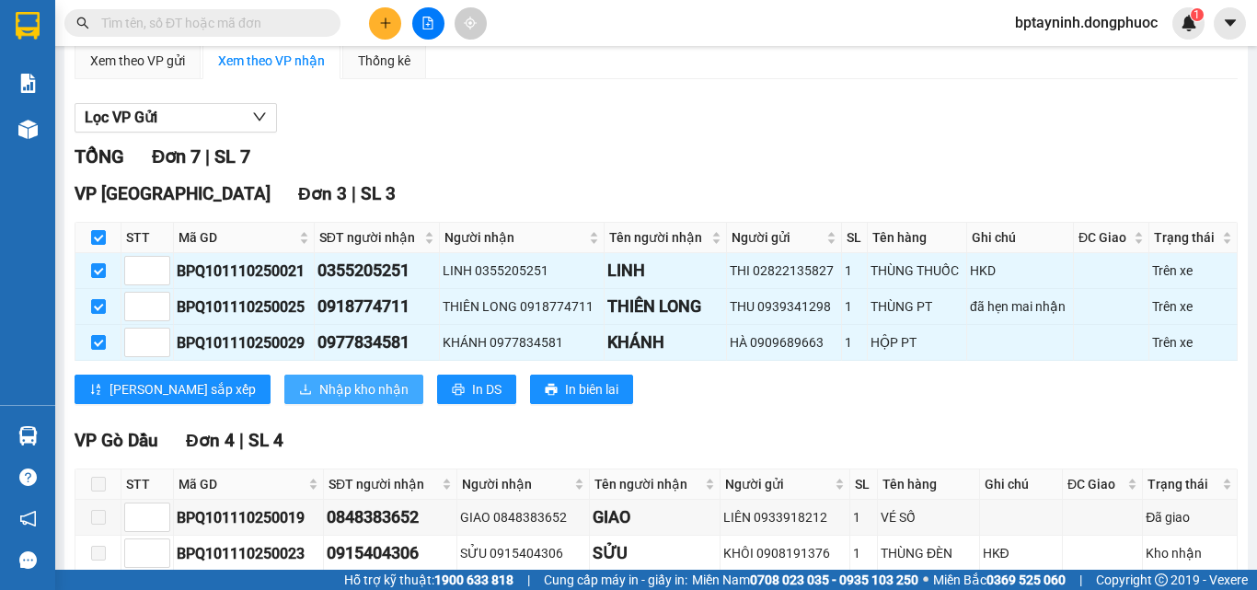
click at [319, 399] on span "Nhập kho nhận" at bounding box center [363, 389] width 89 height 20
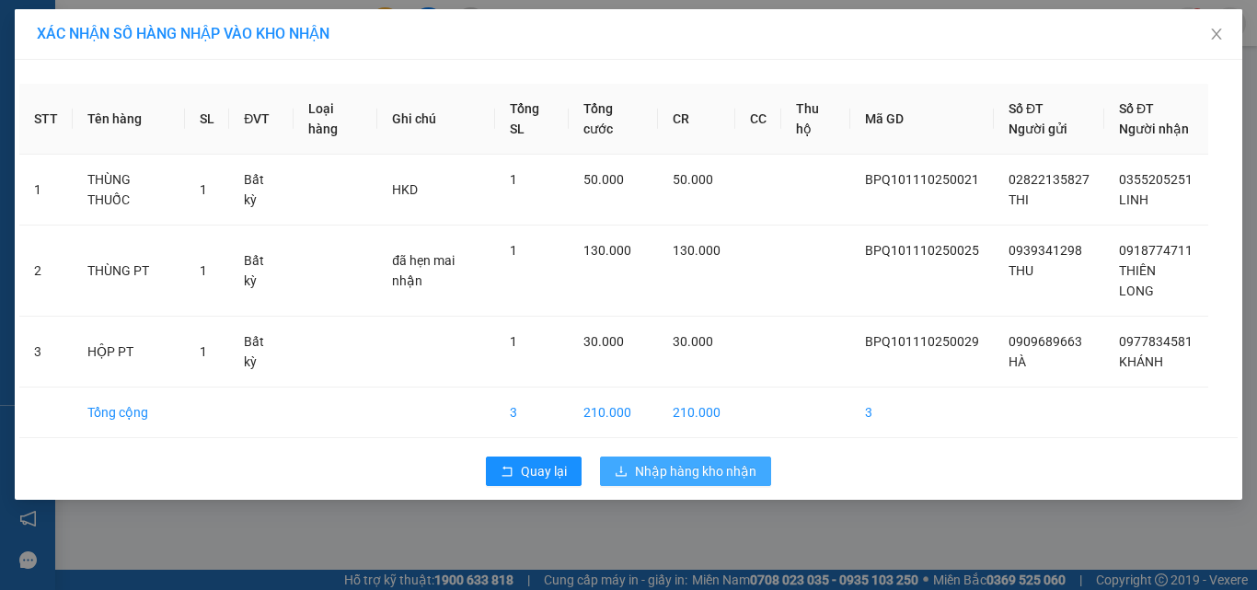
click at [683, 461] on span "Nhập hàng kho nhận" at bounding box center [695, 471] width 121 height 20
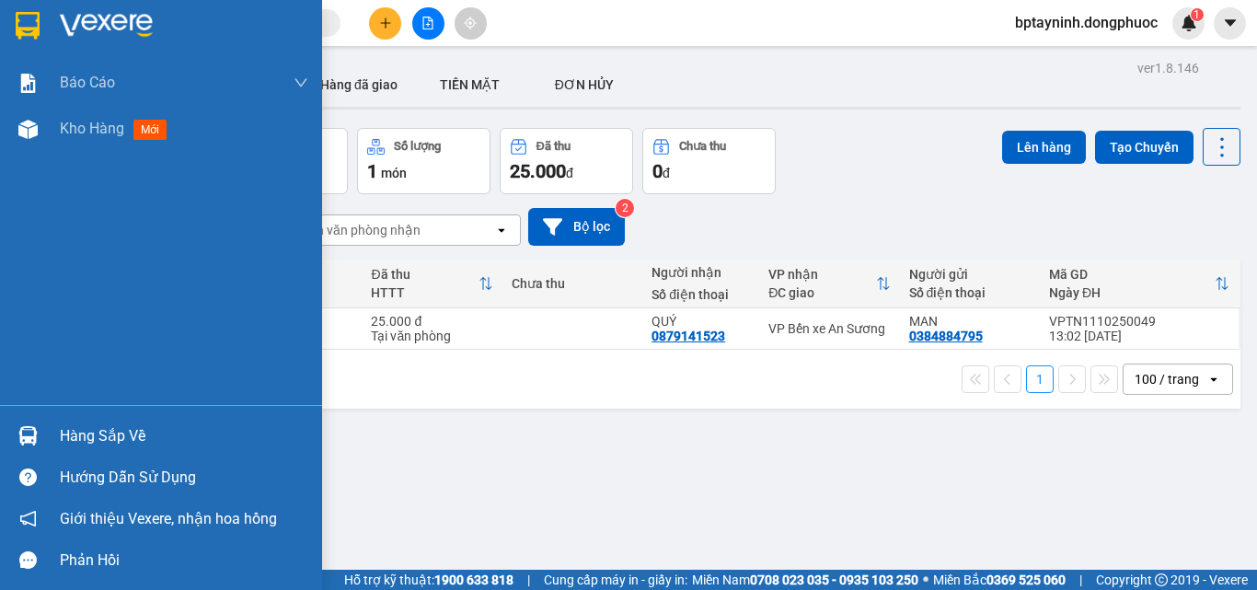
click at [116, 429] on div "Hàng sắp về" at bounding box center [184, 436] width 248 height 28
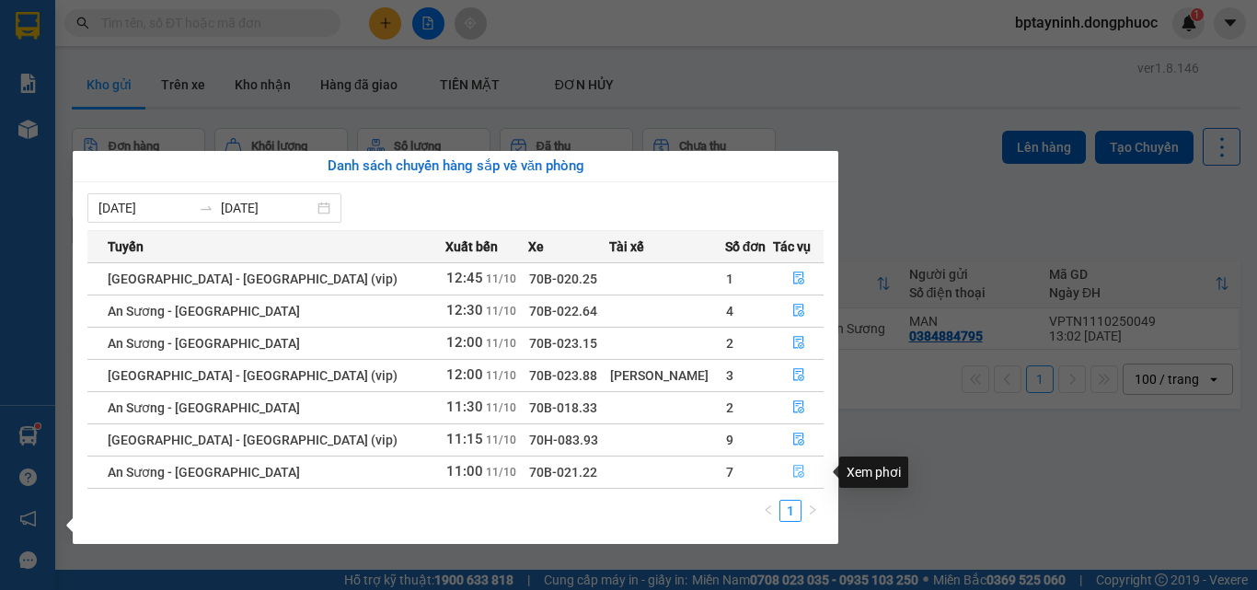
drag, startPoint x: 789, startPoint y: 471, endPoint x: 779, endPoint y: 465, distance: 12.0
click at [779, 465] on button "button" at bounding box center [798, 471] width 49 height 29
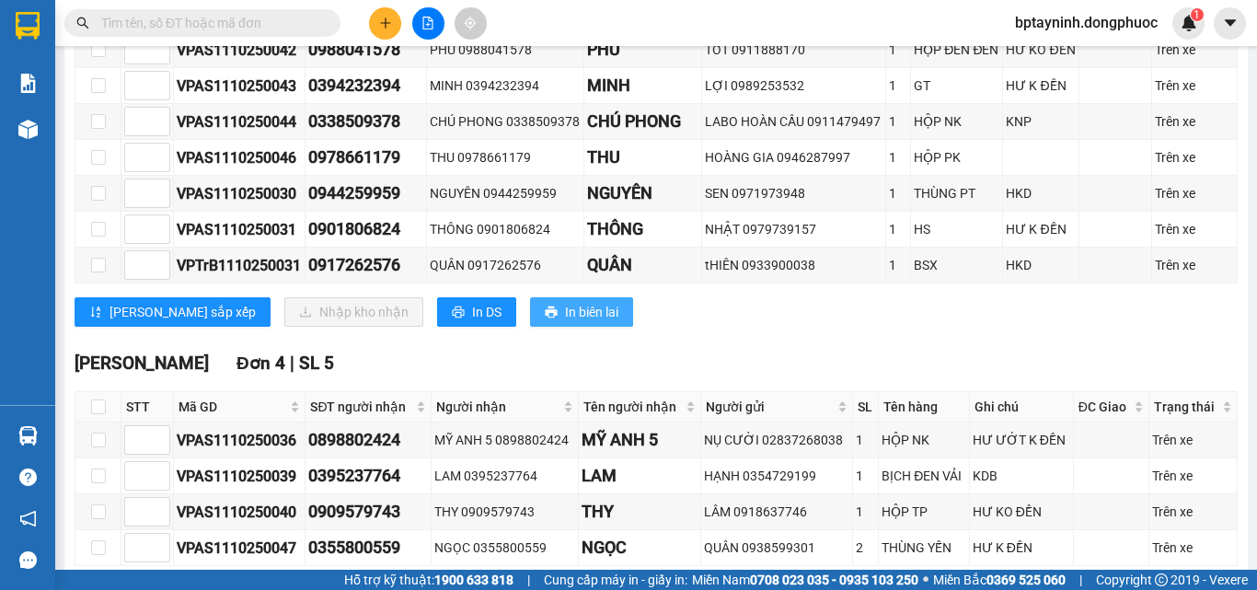
scroll to position [184, 0]
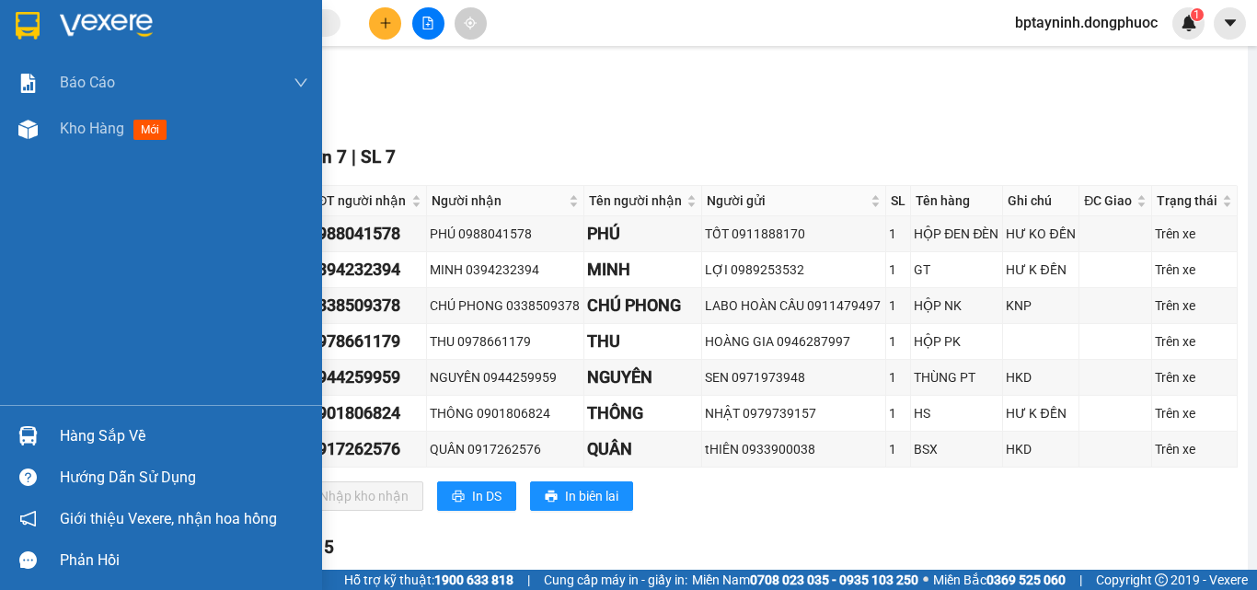
click at [126, 434] on div "Hàng sắp về" at bounding box center [184, 436] width 248 height 28
